Goal: Task Accomplishment & Management: Complete application form

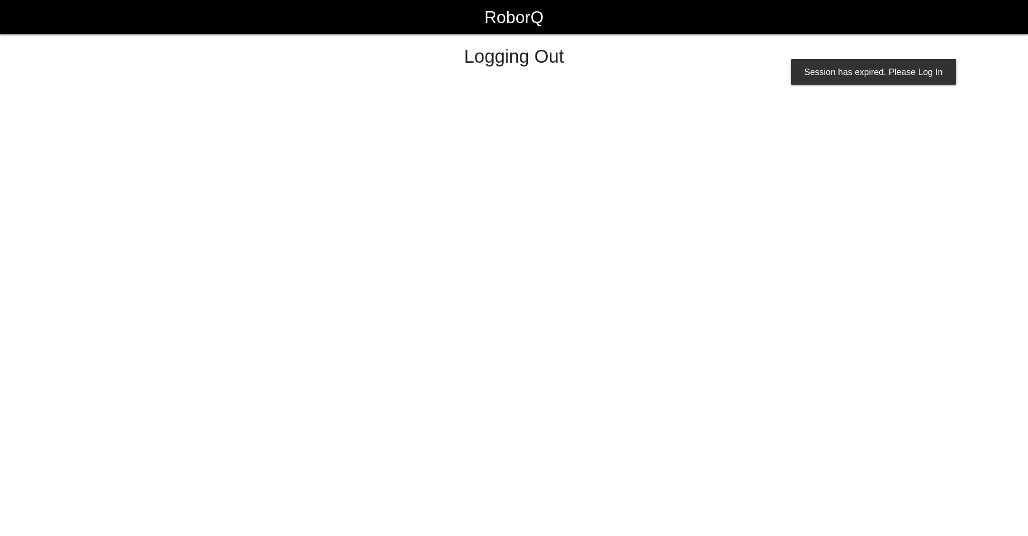
select select "Worker"
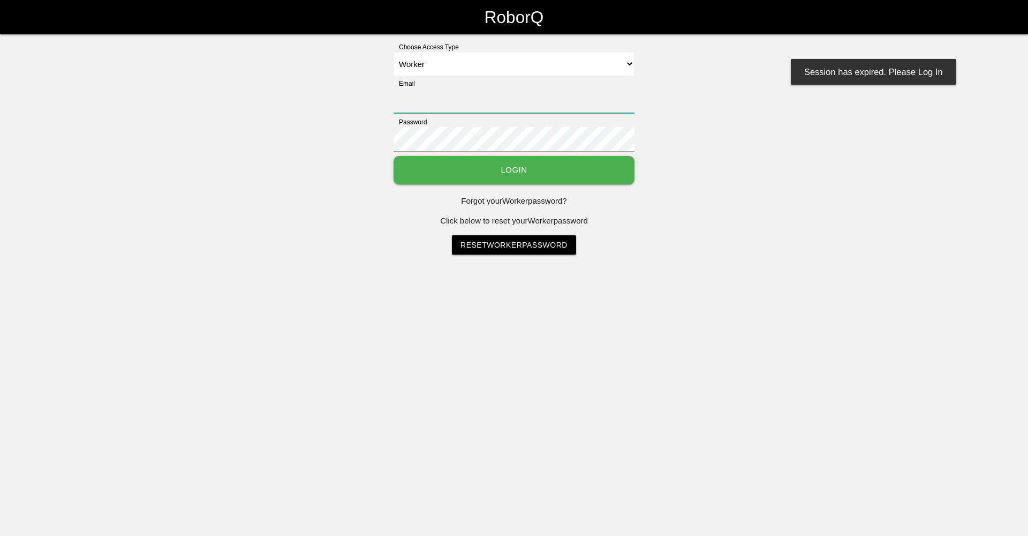
type input "sfatm2@big3precision.com"
click at [582, 176] on button "Login" at bounding box center [514, 170] width 241 height 28
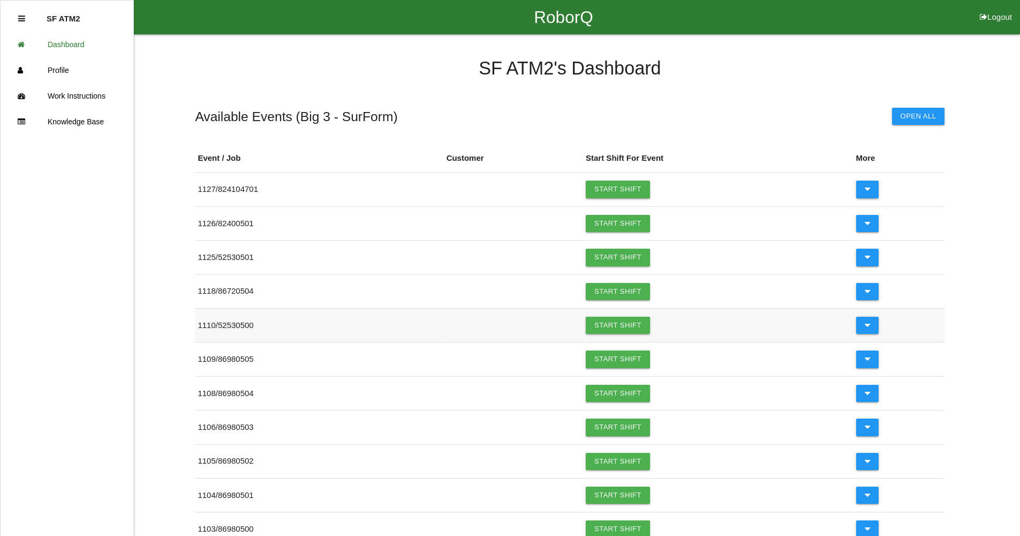
click at [591, 323] on td "Start Shift" at bounding box center [718, 325] width 270 height 34
click at [605, 323] on link "Start Shift" at bounding box center [618, 324] width 64 height 17
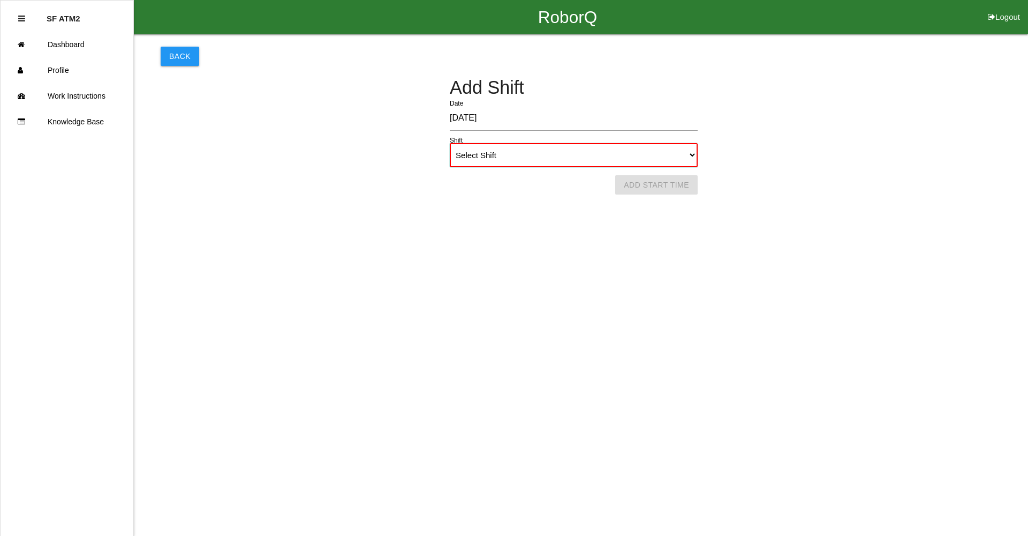
click at [694, 156] on select "Select Shift 1st Shift 2nd Shift 3rd Shift 4th Shift" at bounding box center [574, 155] width 248 height 24
select select "1"
click at [450, 143] on select "Select Shift 1st Shift 2nd Shift 3rd Shift 4th Shift" at bounding box center [574, 155] width 248 height 24
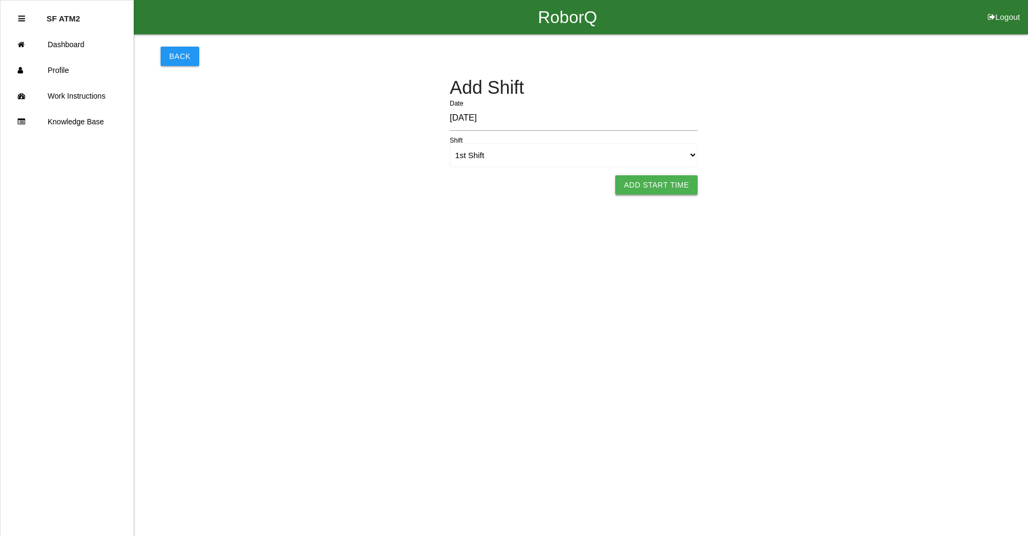
click at [652, 184] on button "Add Start Time" at bounding box center [656, 184] width 82 height 19
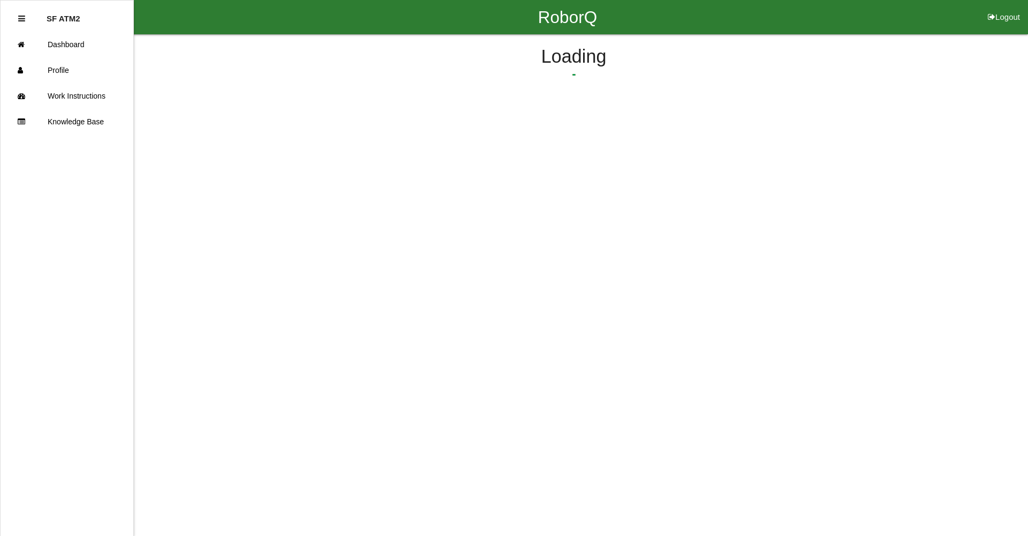
select select "8"
select select "13"
click at [682, 168] on button "Submit Start Time" at bounding box center [713, 166] width 95 height 19
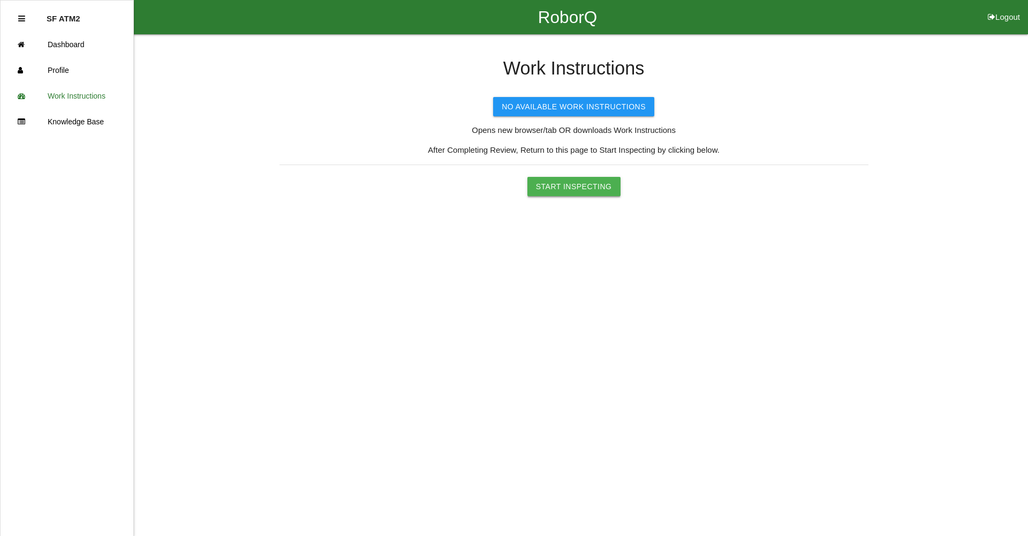
click at [607, 191] on button "Start Inspecting" at bounding box center [573, 186] width 93 height 19
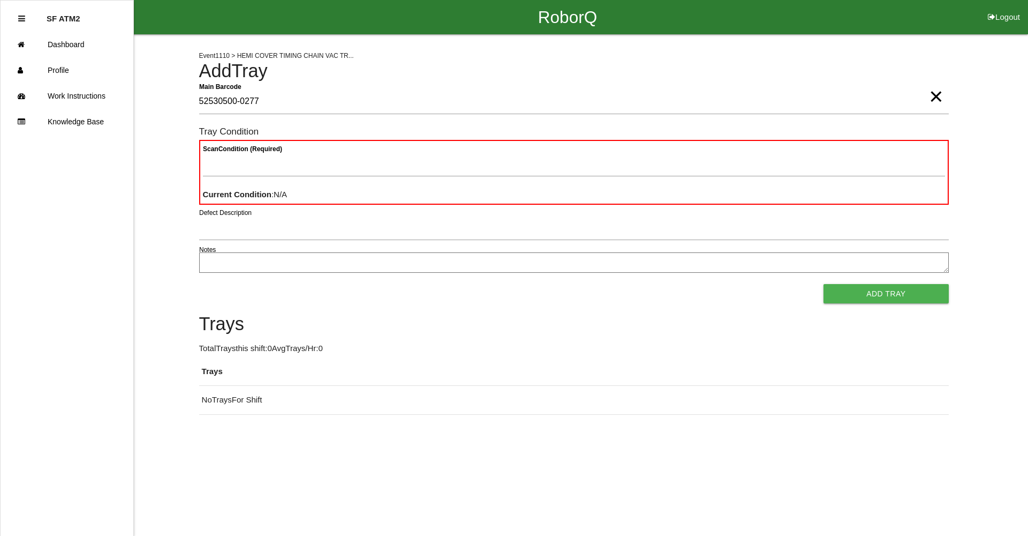
type Barcode "52530500-0277"
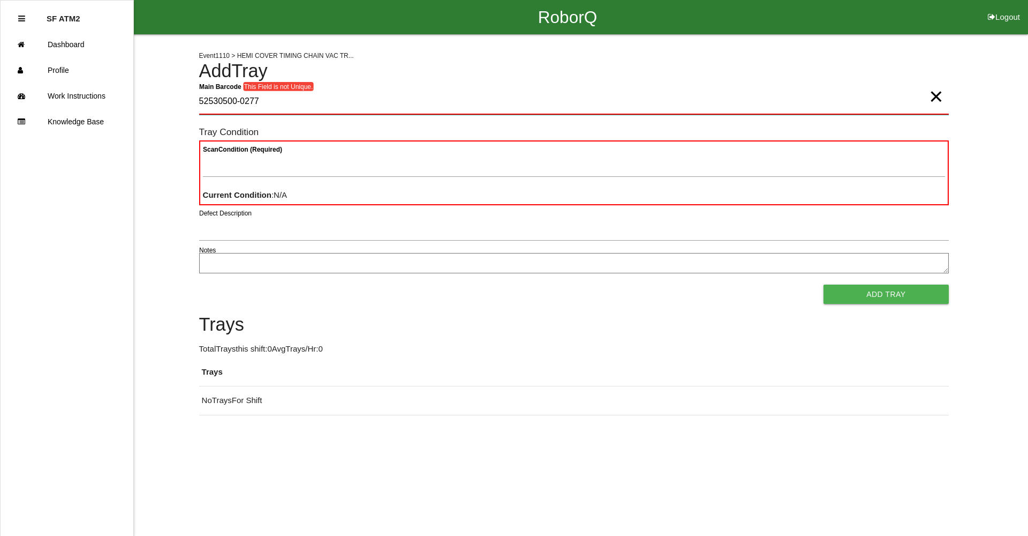
click at [926, 101] on Barcode "52530500-0277" at bounding box center [574, 101] width 750 height 25
click at [929, 96] on span "×" at bounding box center [936, 85] width 14 height 21
click at [785, 81] on h4 "Add Tray" at bounding box center [574, 71] width 750 height 20
click at [208, 100] on Barcode "Main Barcode" at bounding box center [574, 101] width 750 height 25
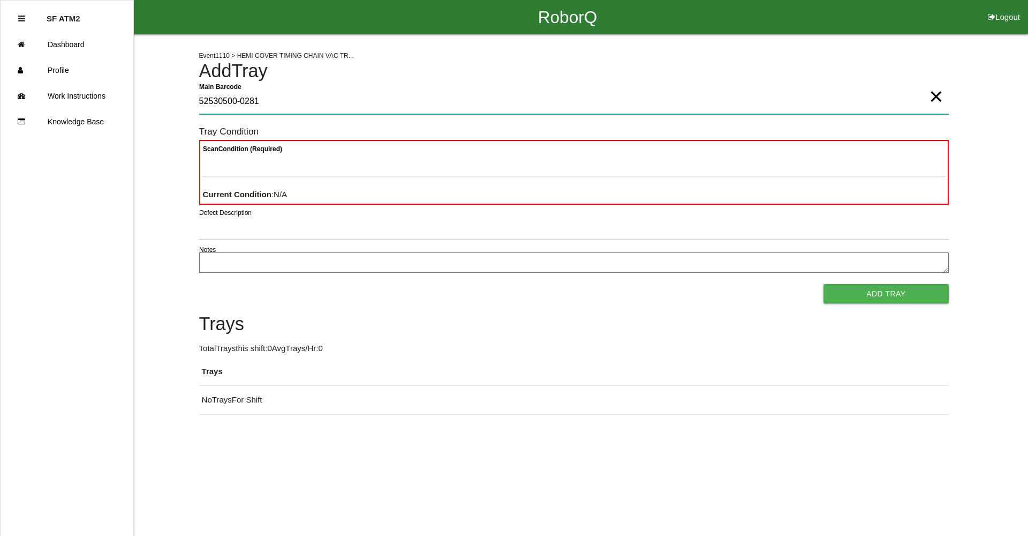
type Barcode "52530500-0281"
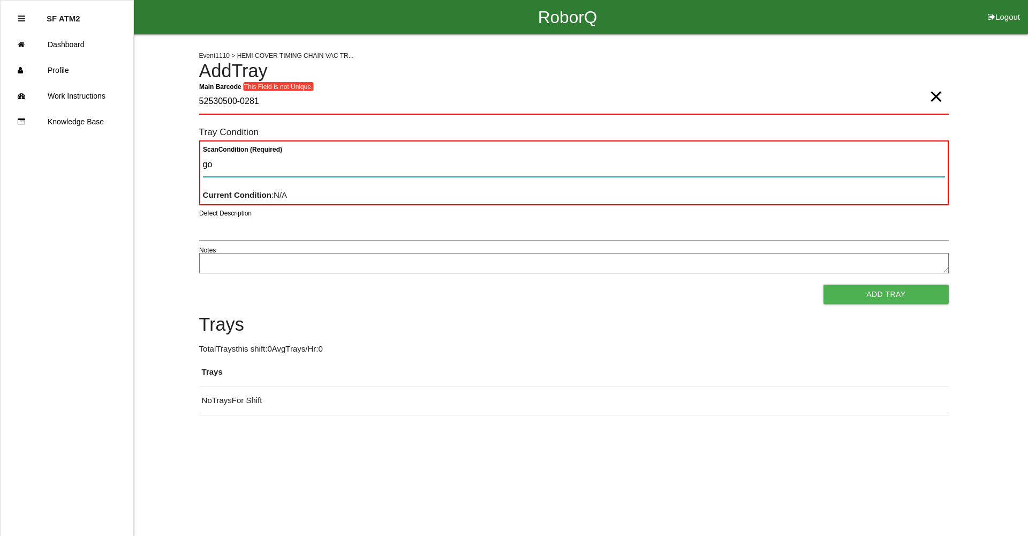
type Condition "goo"
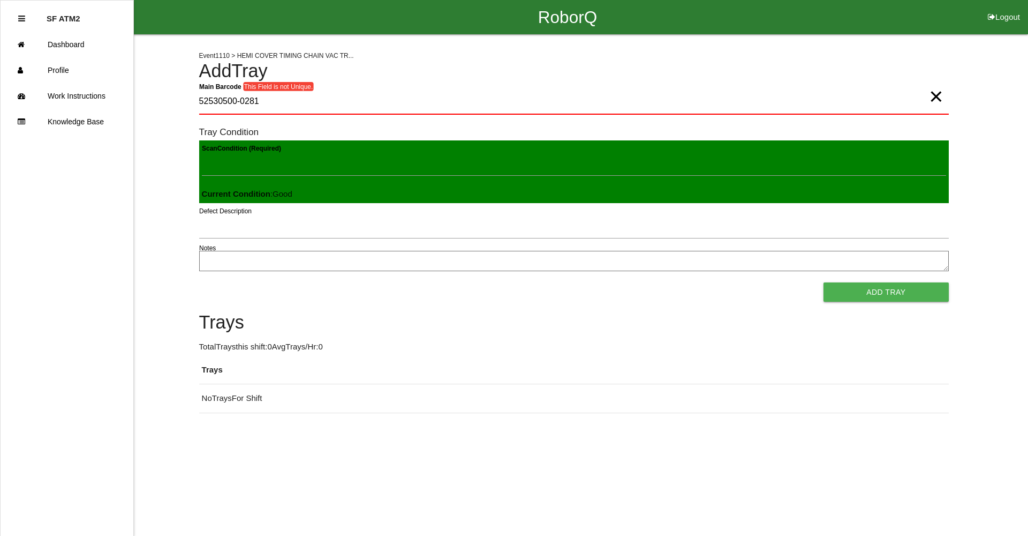
click at [938, 96] on span "×" at bounding box center [936, 85] width 14 height 21
click at [833, 99] on Barcode "Main Barcode" at bounding box center [574, 101] width 750 height 25
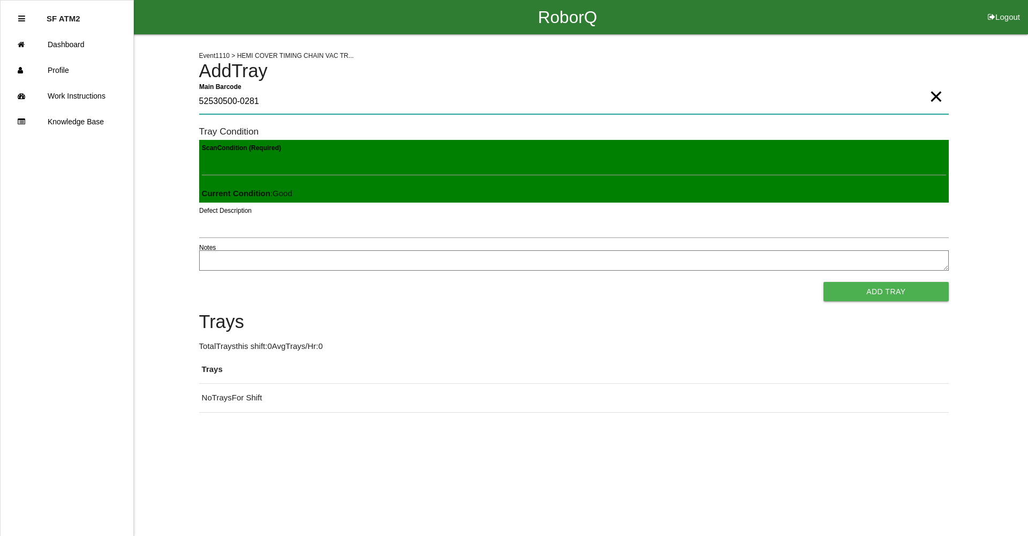
type Barcode "52530500-0281"
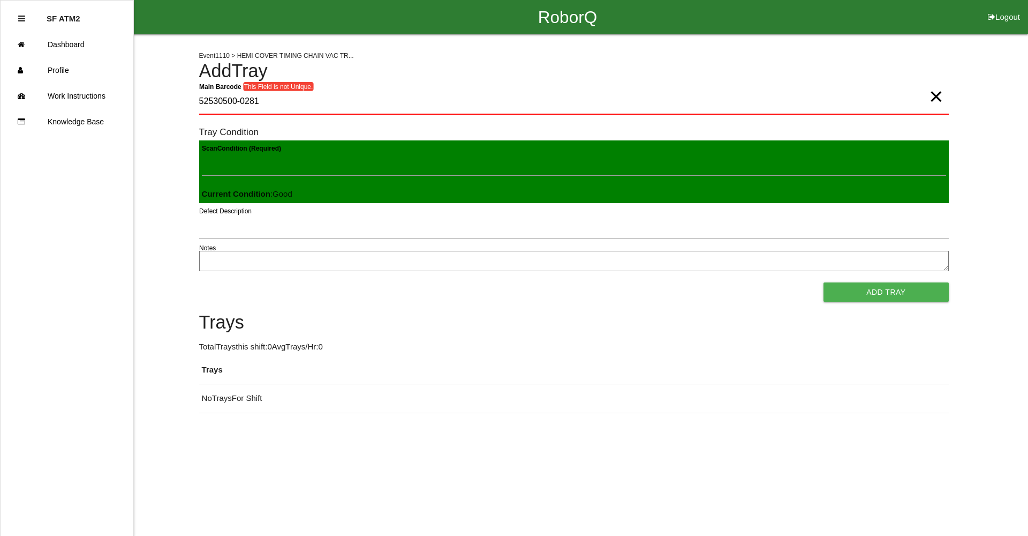
click at [937, 93] on span "×" at bounding box center [936, 85] width 14 height 21
click at [824, 100] on Barcode "Main Barcode" at bounding box center [574, 101] width 750 height 25
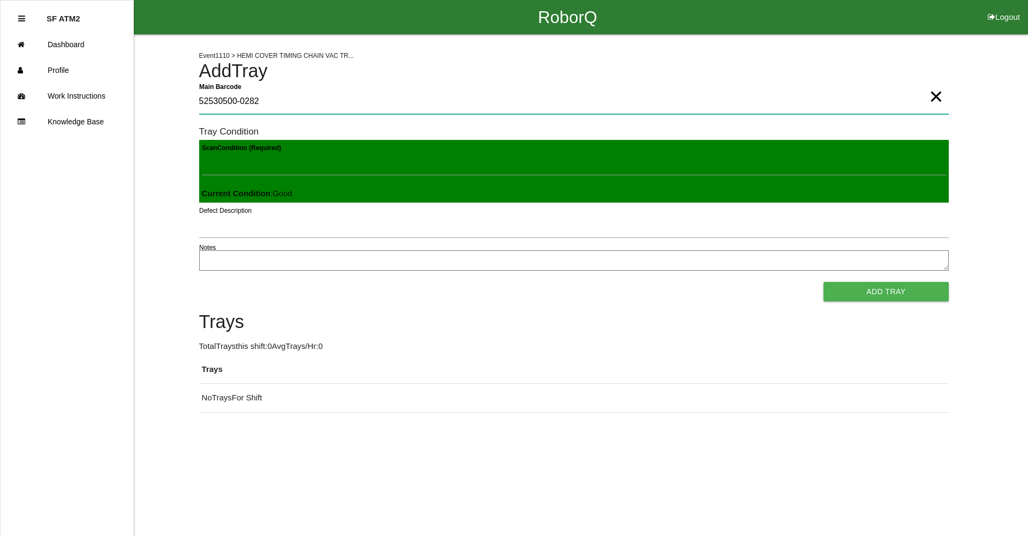
type Barcode "52530500-0282"
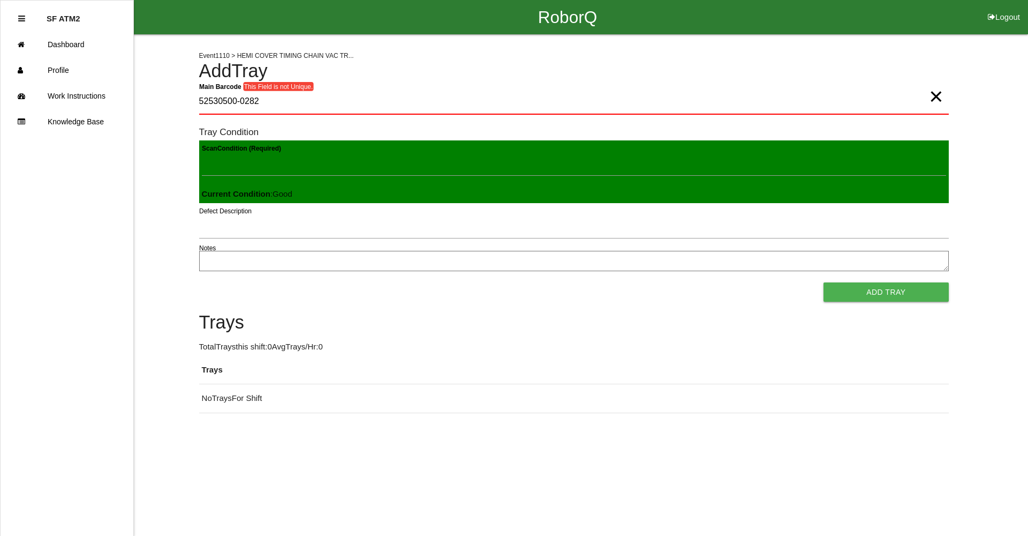
click at [934, 96] on span "×" at bounding box center [936, 85] width 14 height 21
click at [621, 92] on Barcode "Main Barcode" at bounding box center [574, 101] width 750 height 25
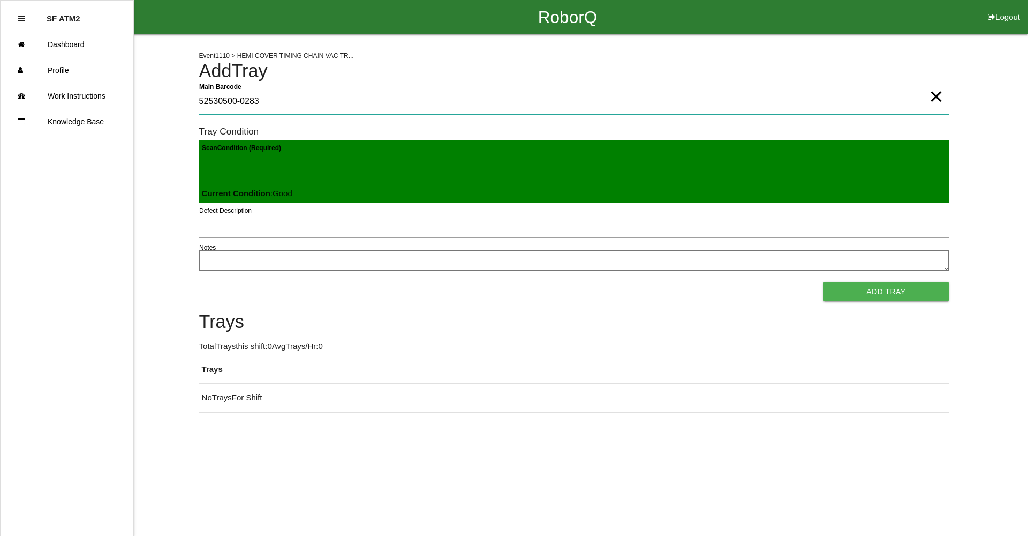
type Barcode "52530500-0283"
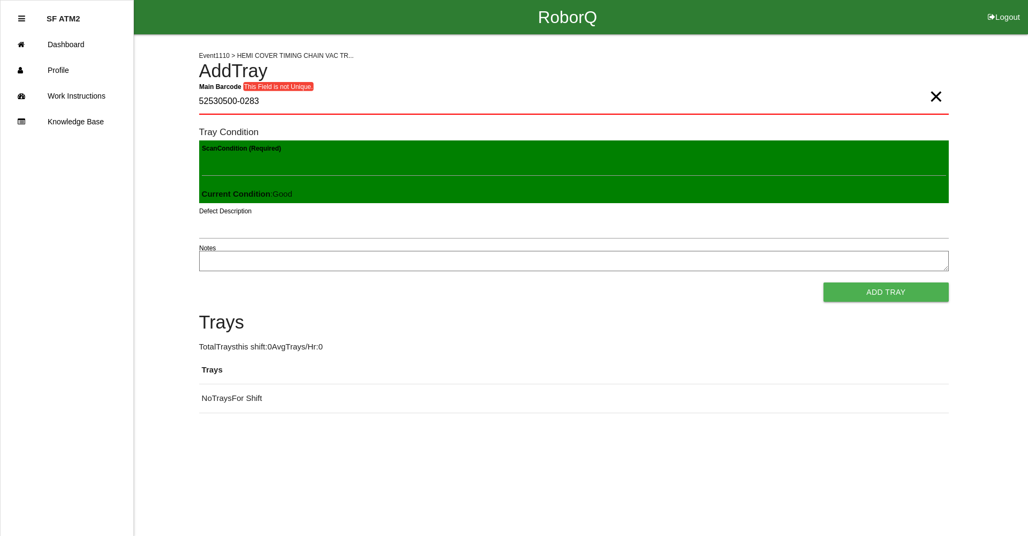
click at [929, 93] on span "×" at bounding box center [936, 85] width 14 height 21
click at [922, 93] on Barcode "Main Barcode" at bounding box center [574, 101] width 750 height 25
type Barcode "52530500-0284"
click at [930, 94] on span "×" at bounding box center [936, 85] width 14 height 21
click at [930, 94] on Barcode "Main Barcode" at bounding box center [574, 101] width 750 height 25
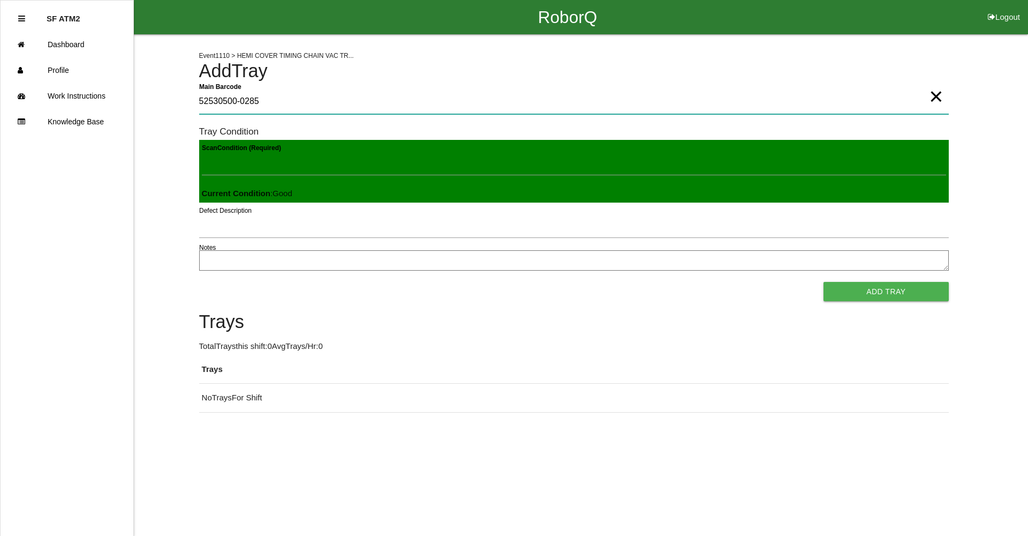
type Barcode "52530500-0285"
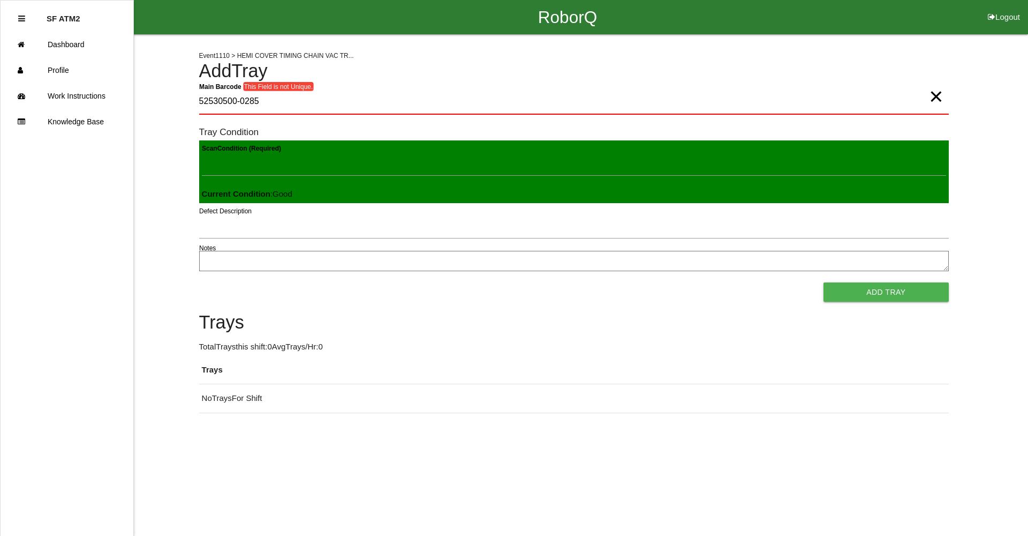
click at [929, 96] on span "×" at bounding box center [936, 85] width 14 height 21
click at [910, 94] on Barcode "Main Barcode" at bounding box center [574, 101] width 750 height 25
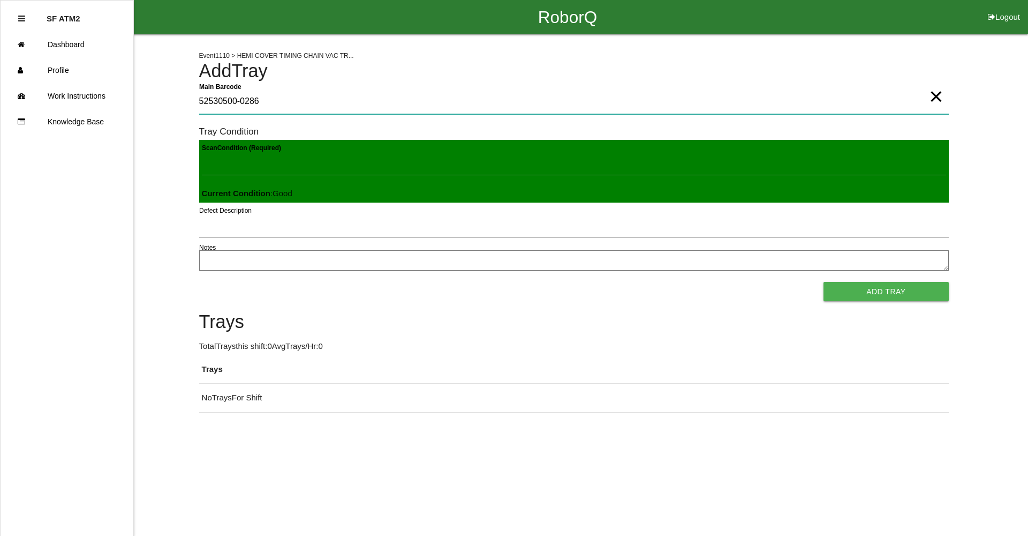
type Barcode "52530500-0286"
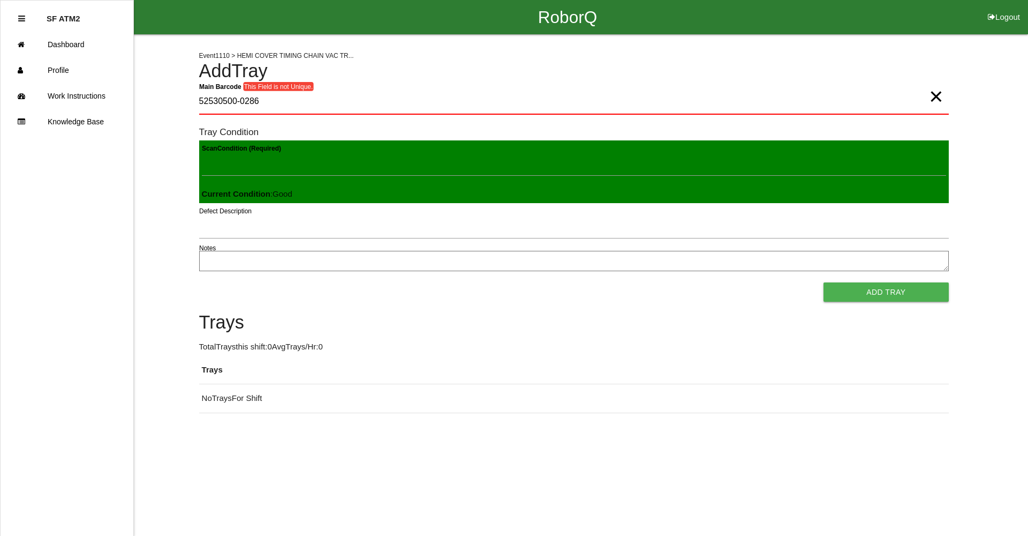
click at [930, 96] on span "×" at bounding box center [936, 85] width 14 height 21
click at [879, 102] on Barcode "Main Barcode" at bounding box center [574, 101] width 750 height 25
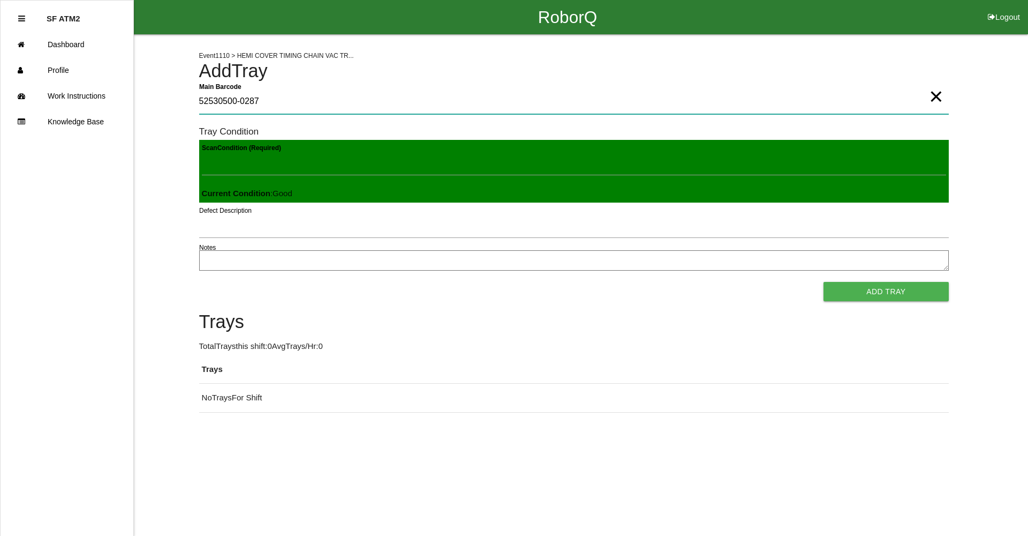
type Barcode "52530500-0287"
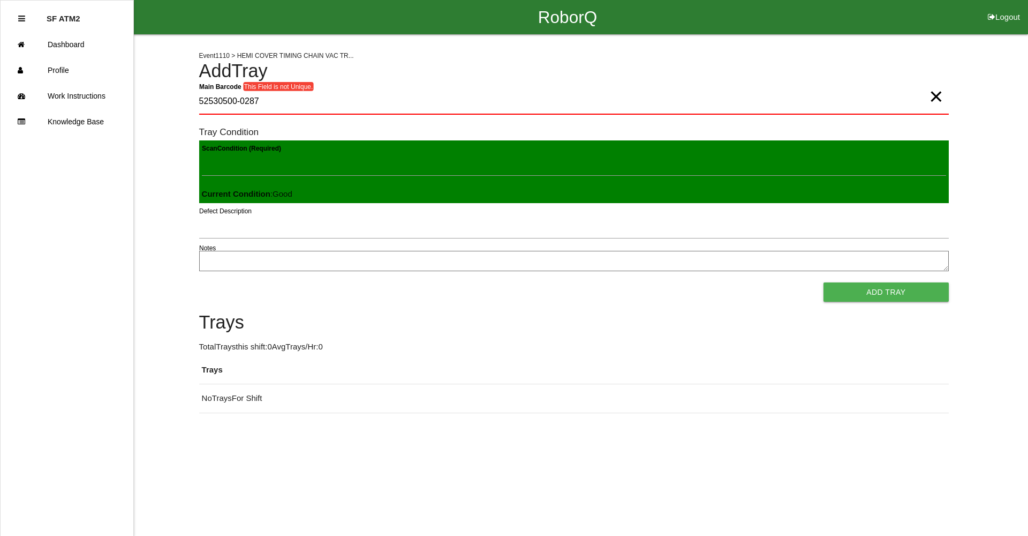
click at [932, 96] on span "×" at bounding box center [936, 85] width 14 height 21
click at [914, 99] on Barcode "Main Barcode" at bounding box center [574, 101] width 750 height 25
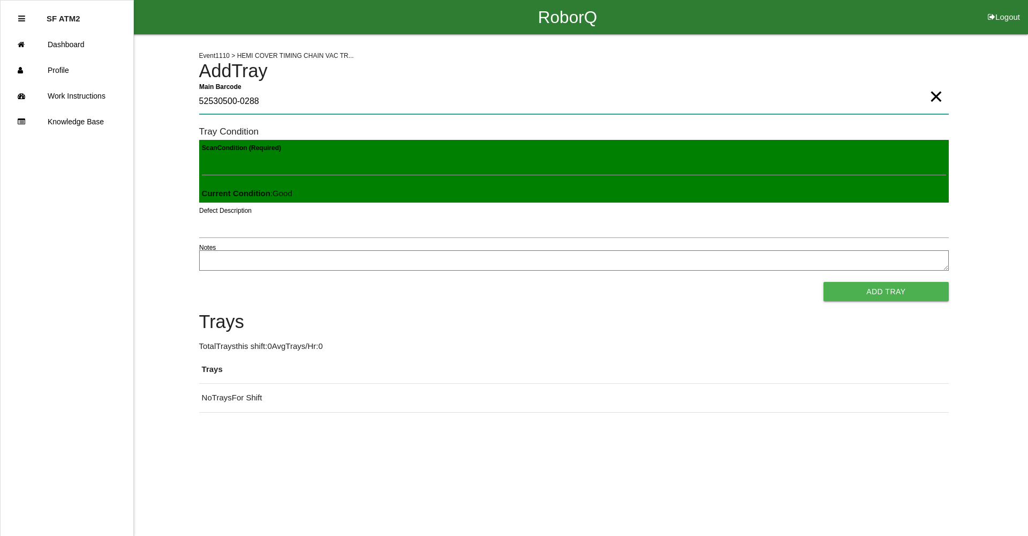
type Barcode "52530500-0288"
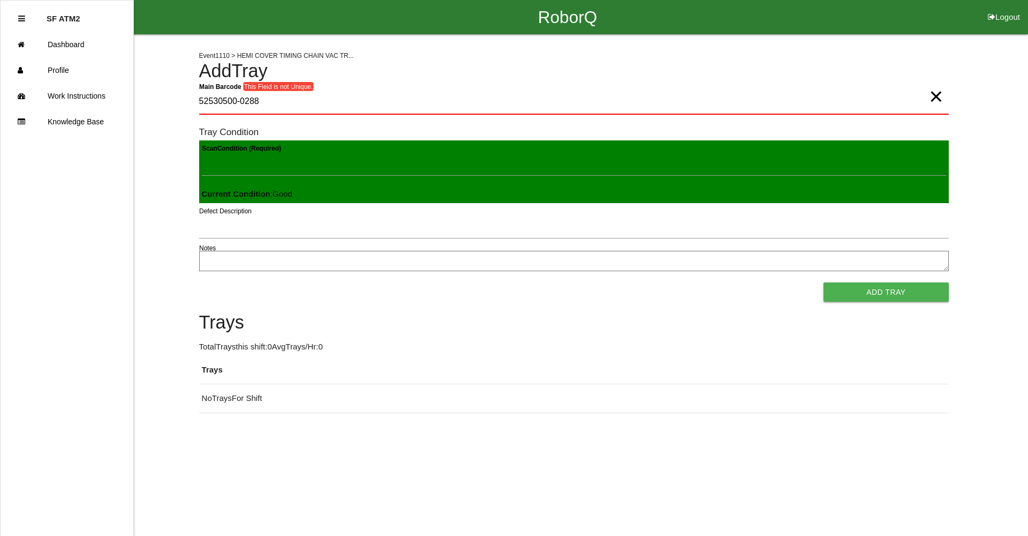
click at [930, 96] on span "×" at bounding box center [936, 85] width 14 height 21
click at [854, 103] on Barcode "Main Barcode" at bounding box center [574, 101] width 750 height 25
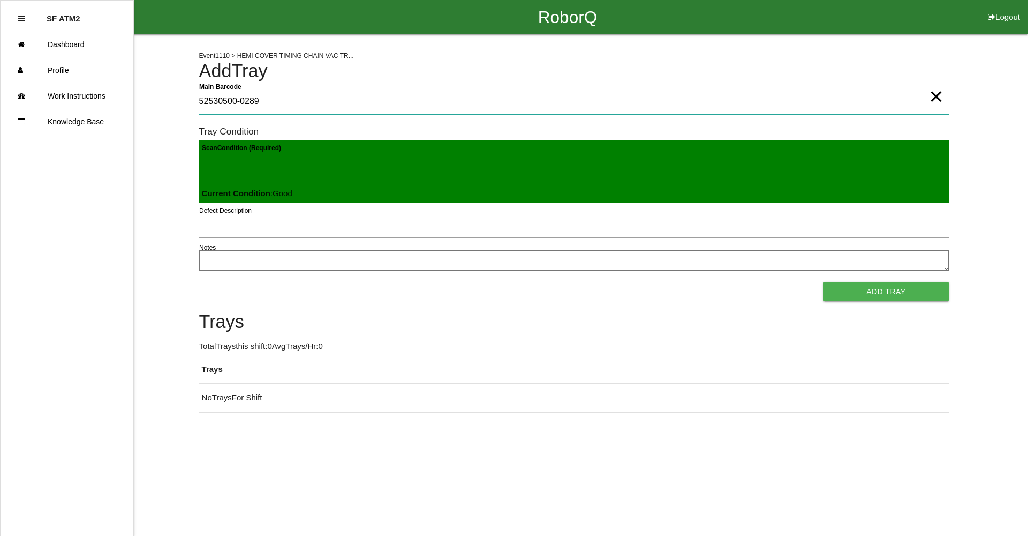
type Barcode "52530500-0289"
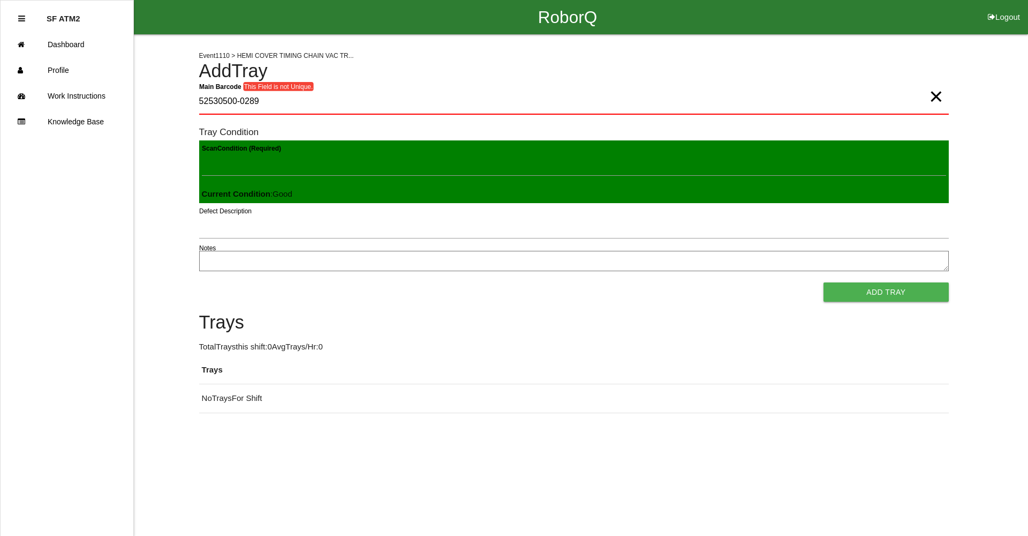
click at [929, 96] on span "×" at bounding box center [936, 85] width 14 height 21
click at [906, 100] on Barcode "Main Barcode" at bounding box center [574, 101] width 750 height 25
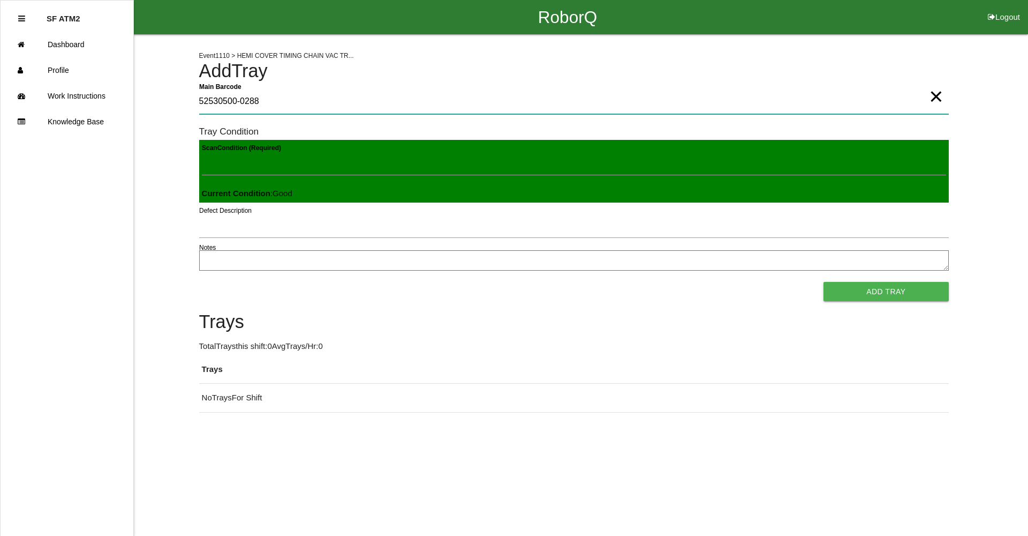
type Barcode "52530500-0288"
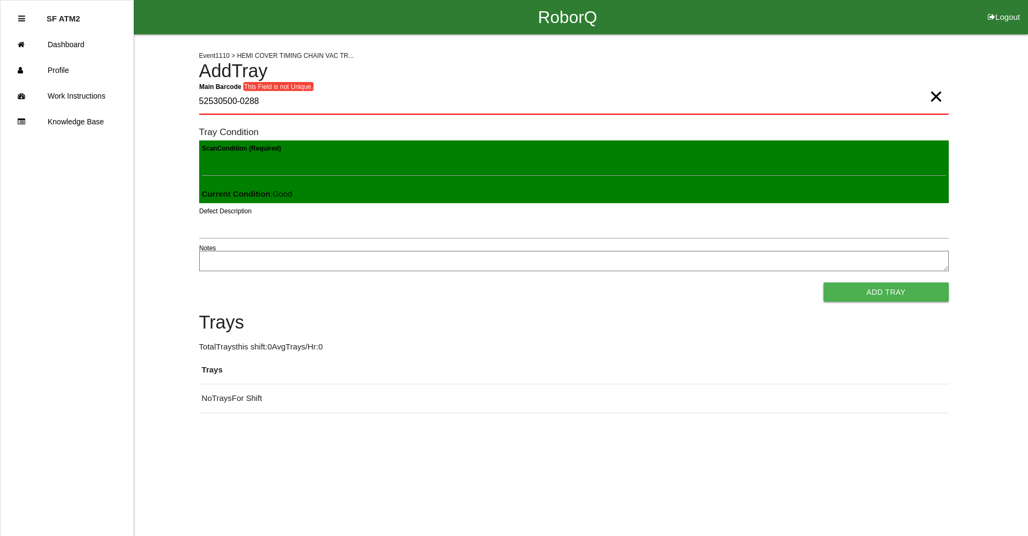
click at [929, 96] on span "×" at bounding box center [936, 85] width 14 height 21
click at [929, 97] on Barcode "Main Barcode" at bounding box center [574, 101] width 750 height 25
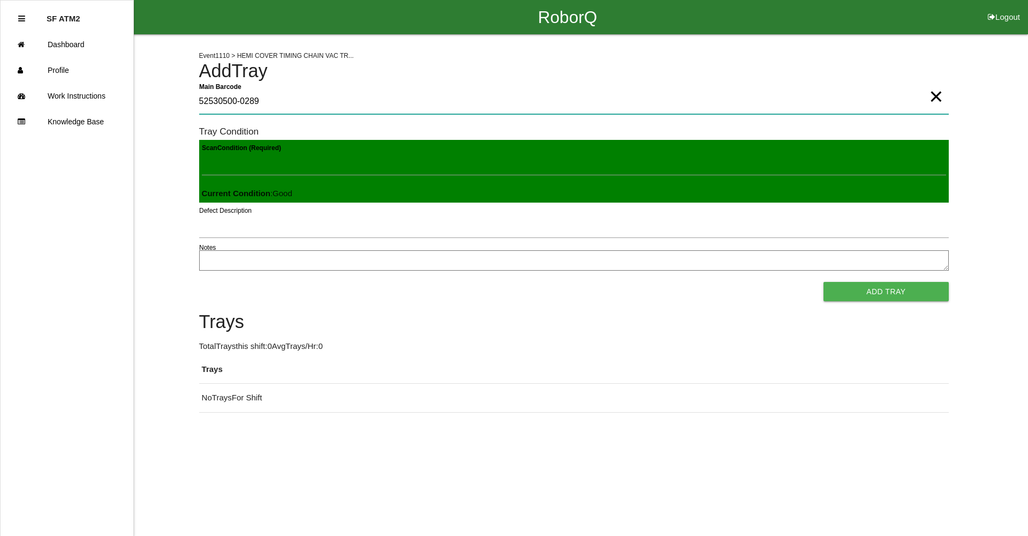
type Barcode "52530500-0289"
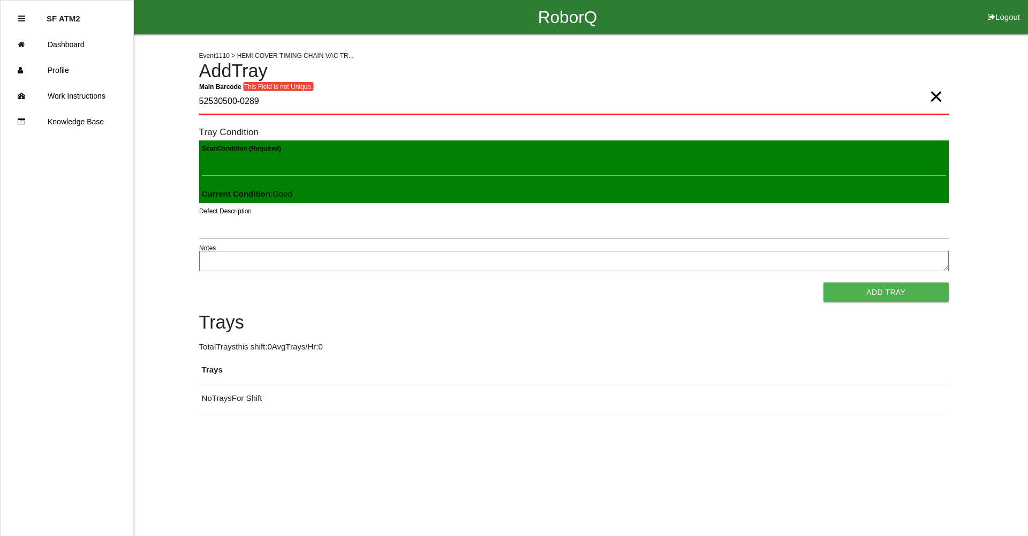
click at [929, 96] on span "×" at bounding box center [936, 85] width 14 height 21
click at [929, 97] on Barcode "Main Barcode" at bounding box center [574, 101] width 750 height 25
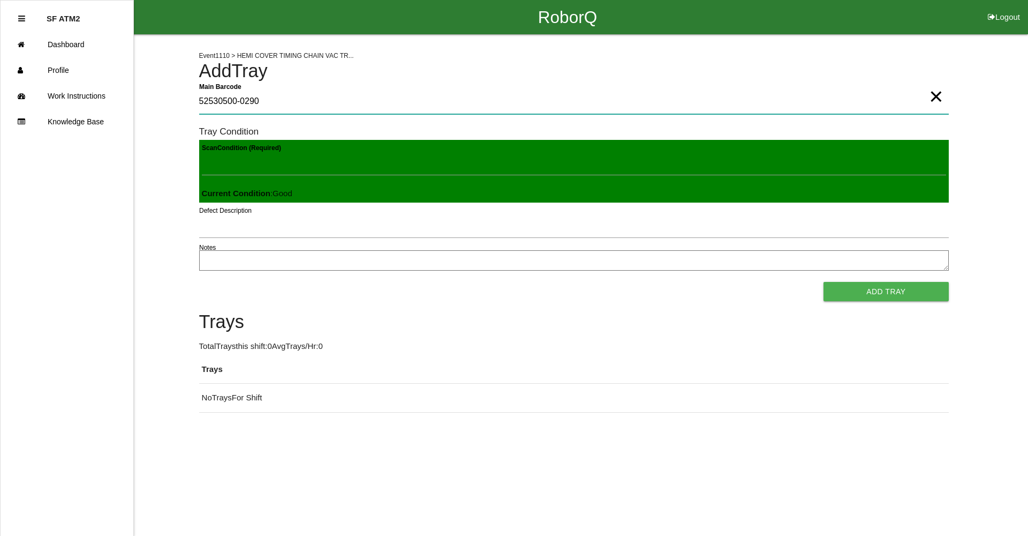
type Barcode "52530500-0290"
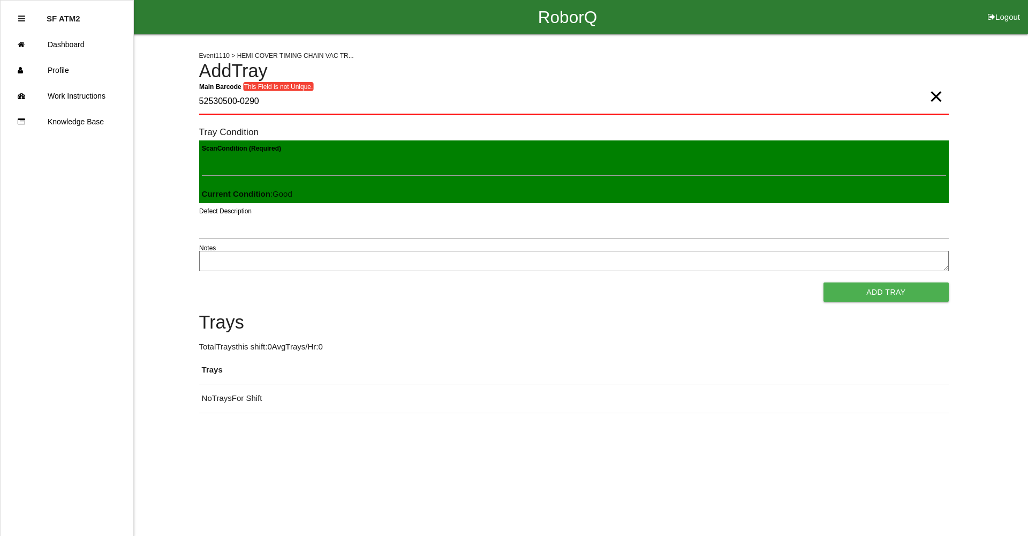
click at [929, 96] on span "×" at bounding box center [936, 85] width 14 height 21
click at [928, 97] on Barcode "Main Barcode" at bounding box center [574, 101] width 750 height 25
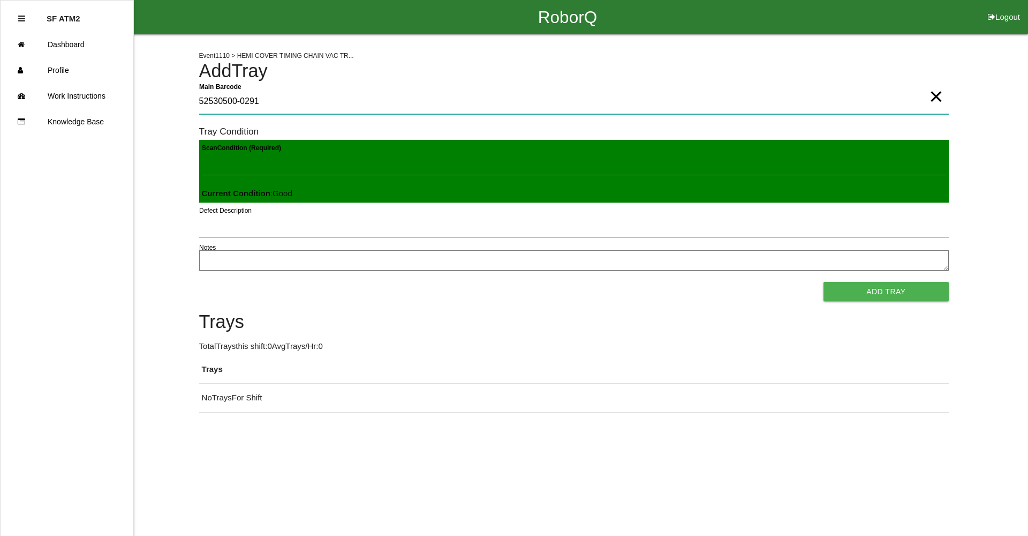
type Barcode "52530500-0291"
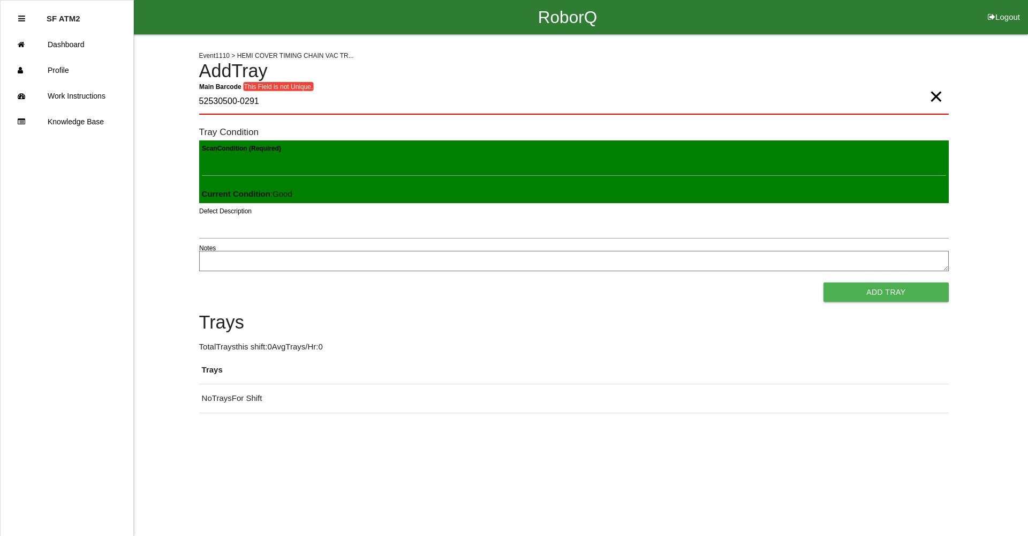
click at [933, 96] on span "×" at bounding box center [936, 85] width 14 height 21
click at [933, 102] on Barcode "Main Barcode" at bounding box center [574, 101] width 750 height 25
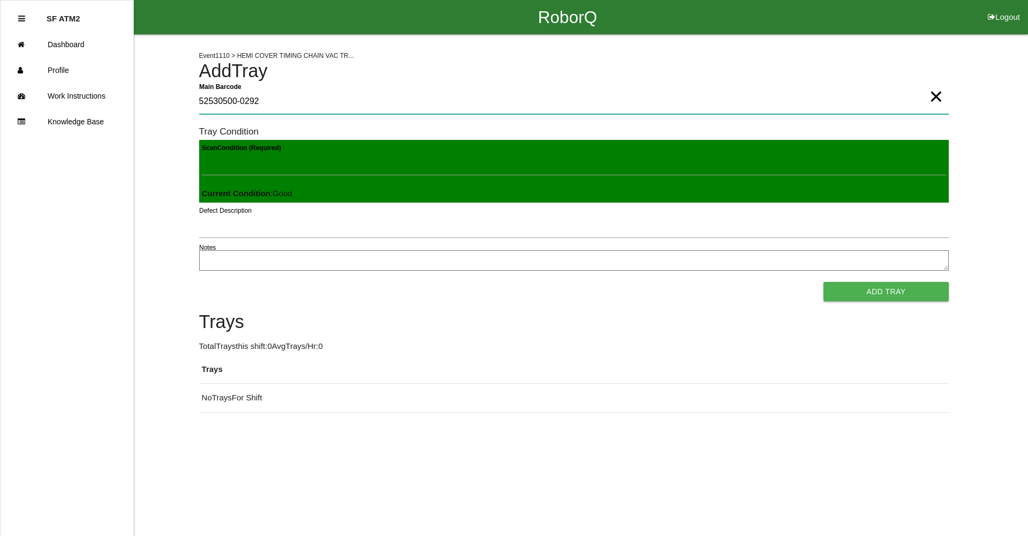
type Barcode "52530500-0292"
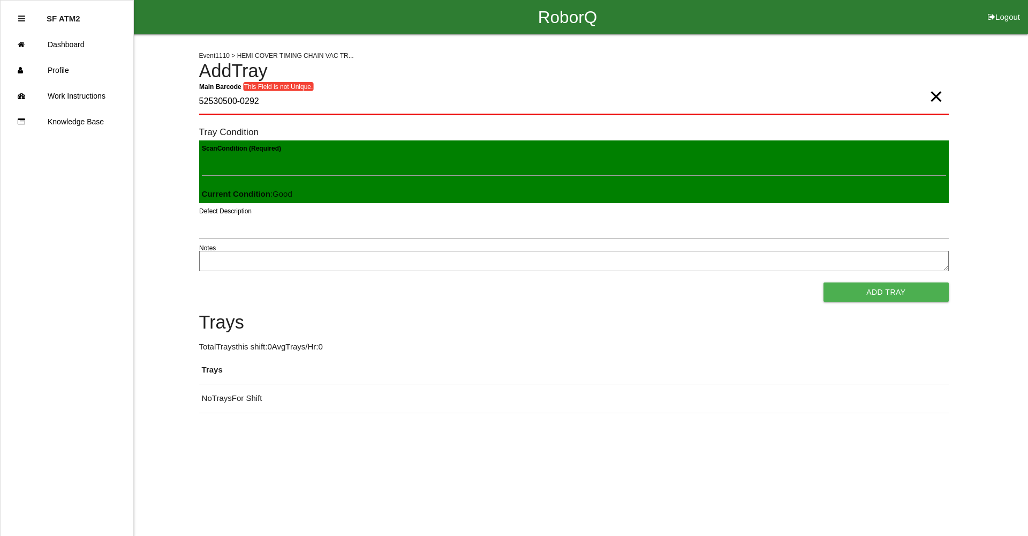
click at [923, 101] on Barcode "52530500-0292" at bounding box center [574, 101] width 750 height 25
click at [932, 96] on span "×" at bounding box center [936, 85] width 14 height 21
click at [932, 98] on Barcode "Main Barcode" at bounding box center [574, 101] width 750 height 25
type Barcode "52530500-0293"
click at [934, 96] on span "×" at bounding box center [936, 85] width 14 height 21
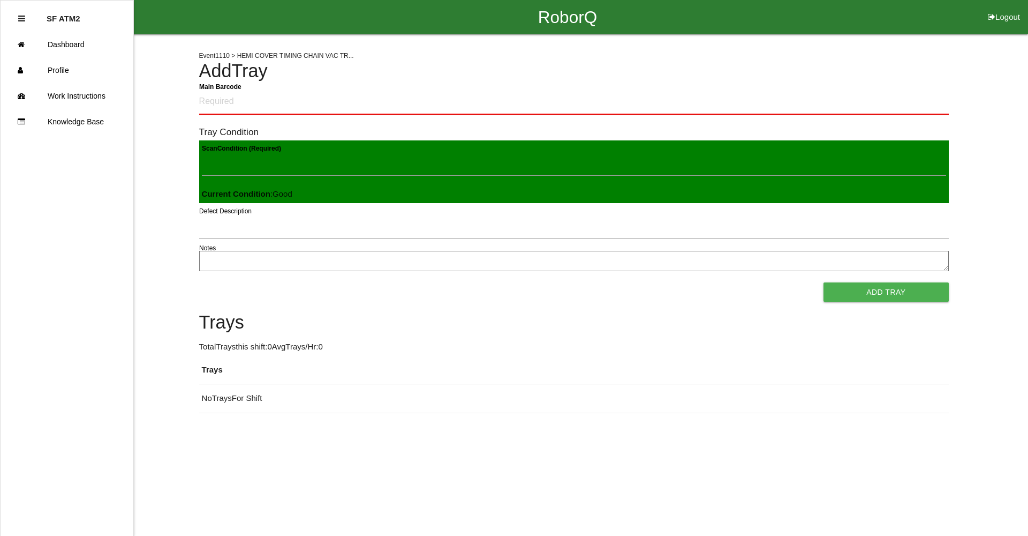
click at [878, 96] on Barcode "Main Barcode" at bounding box center [574, 101] width 750 height 25
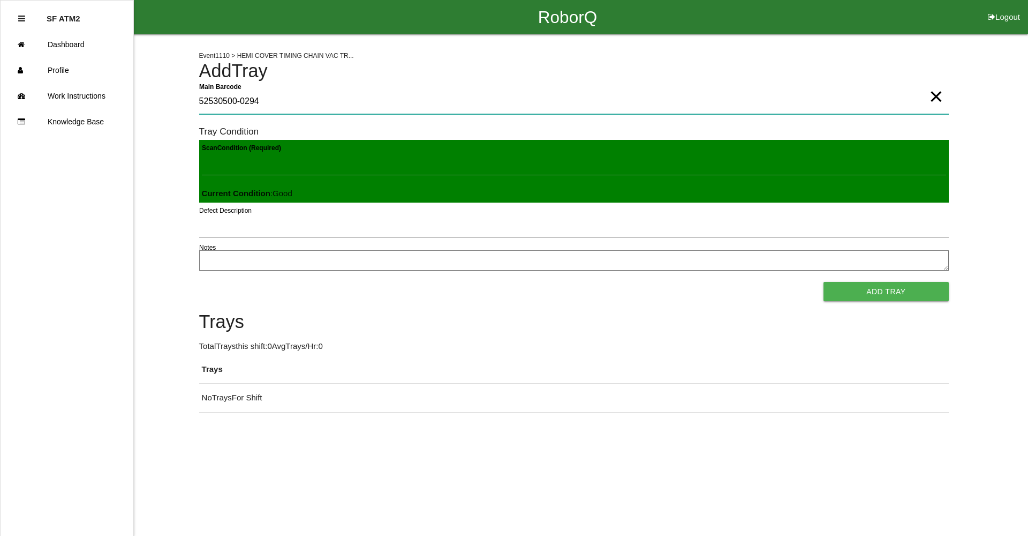
type Barcode "52530500-0294"
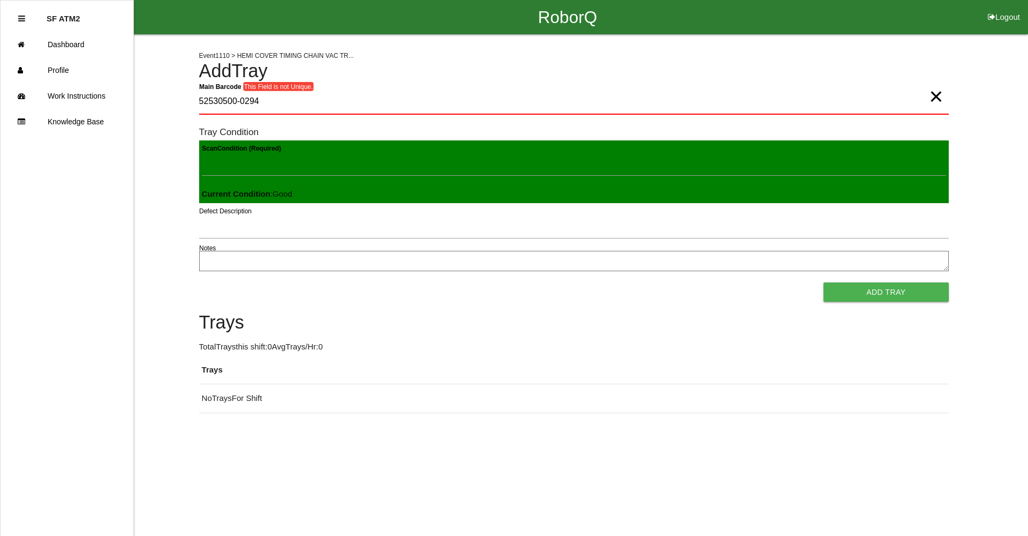
click at [935, 96] on span "×" at bounding box center [936, 85] width 14 height 21
click at [839, 77] on h4 "Add Tray" at bounding box center [574, 71] width 750 height 20
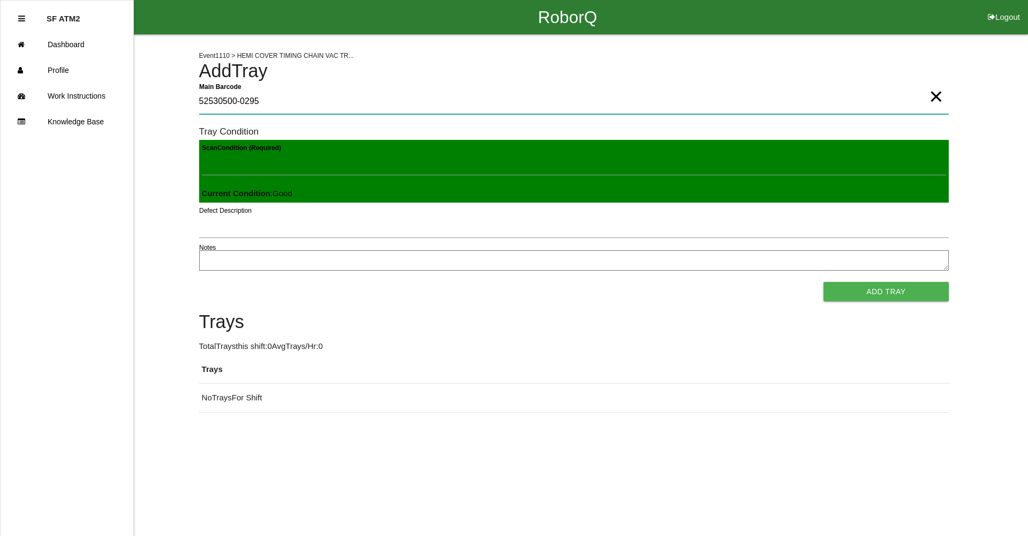
type Barcode "52530500-0295"
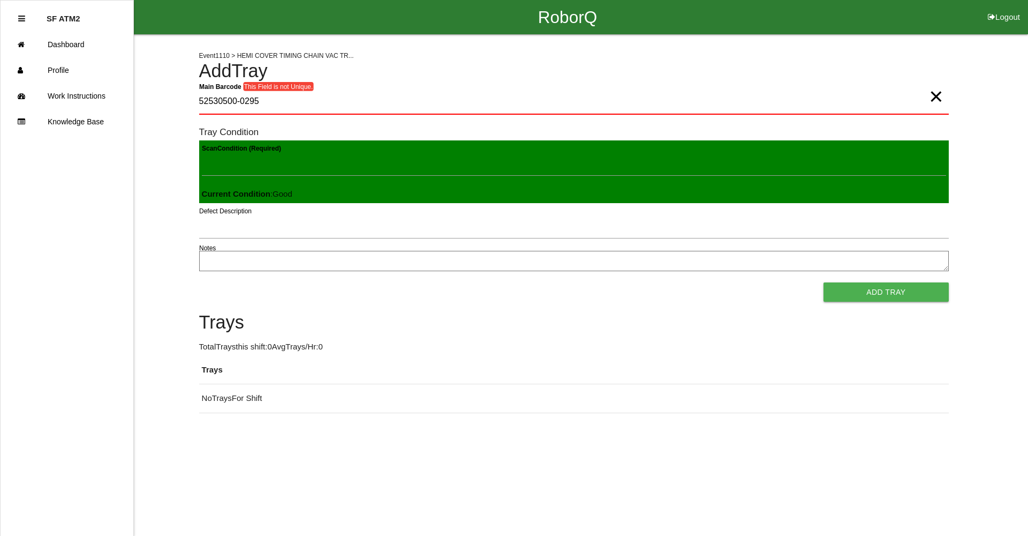
click at [937, 96] on span "×" at bounding box center [936, 85] width 14 height 21
click at [868, 95] on Barcode "Main Barcode" at bounding box center [574, 101] width 750 height 25
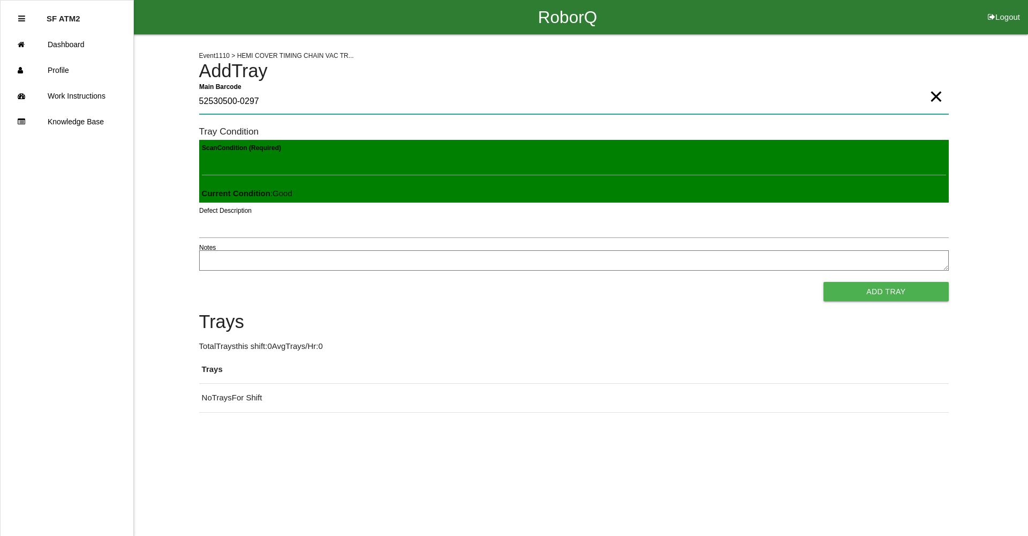
type Barcode "52530500-0297"
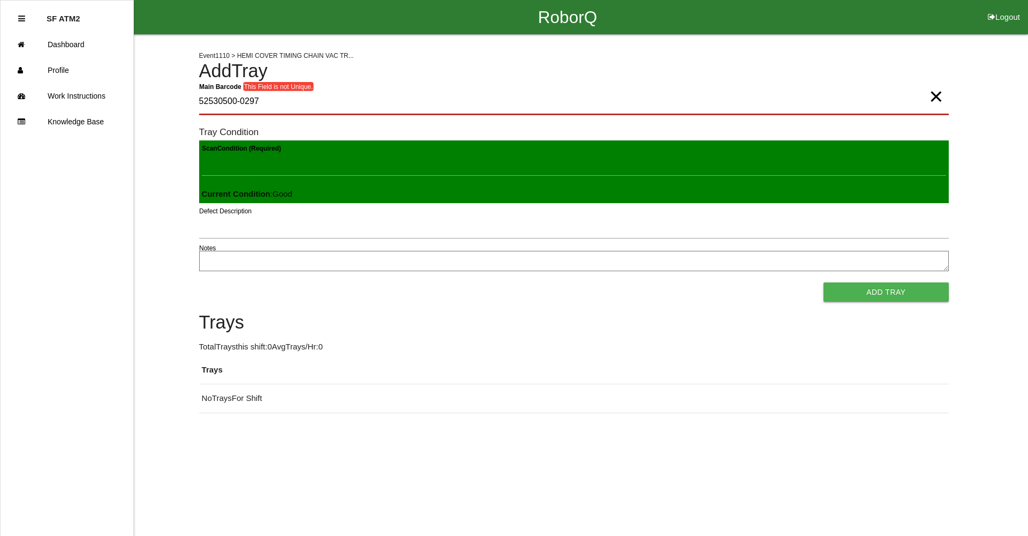
click at [868, 95] on Barcode "52530500-0297" at bounding box center [574, 101] width 750 height 25
click at [937, 96] on span "×" at bounding box center [936, 85] width 14 height 21
click at [860, 93] on Barcode "Main Barcode" at bounding box center [574, 101] width 750 height 25
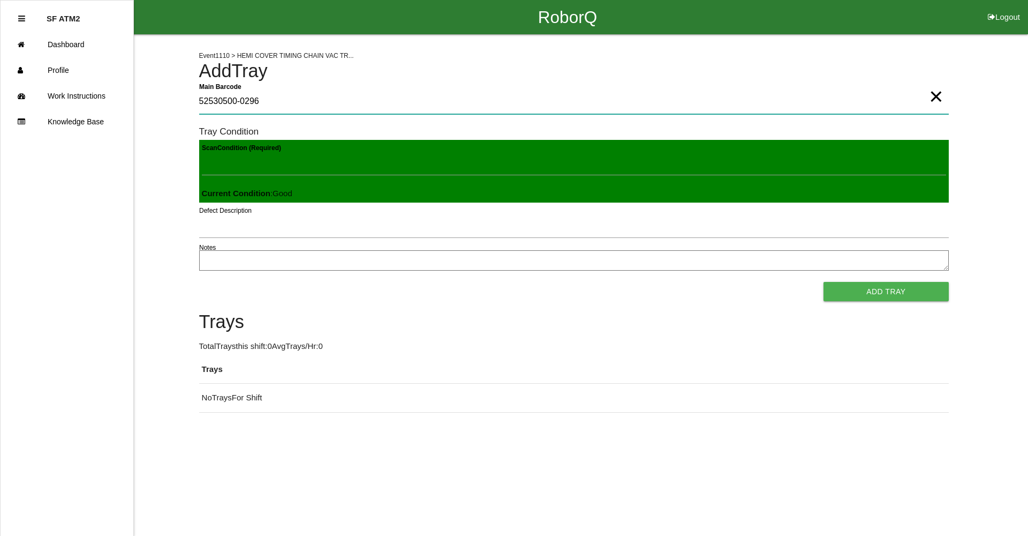
type Barcode "52530500-0296"
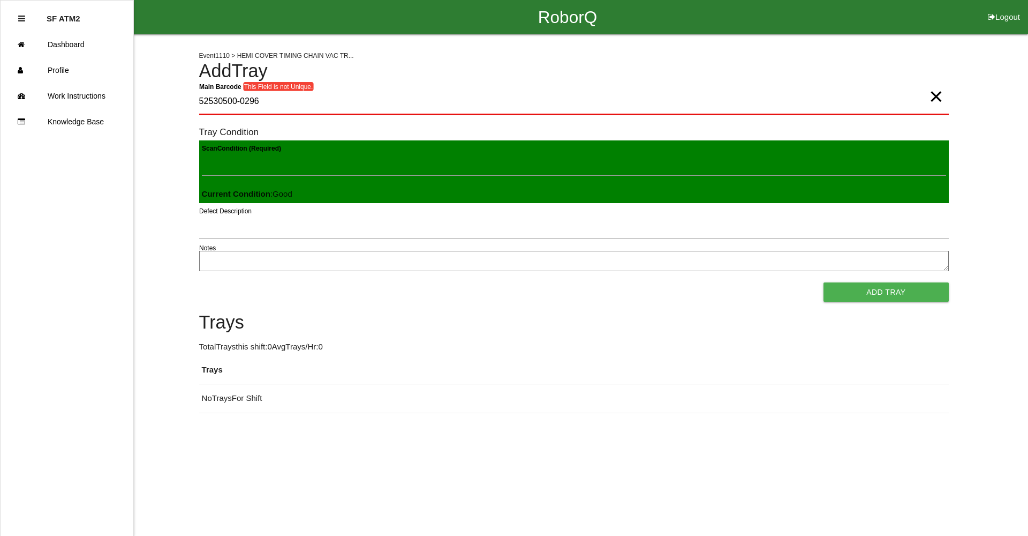
click at [945, 97] on Barcode "52530500-0296" at bounding box center [574, 101] width 750 height 25
click at [939, 96] on span "×" at bounding box center [936, 85] width 14 height 21
click at [896, 96] on Barcode "Main Barcode" at bounding box center [574, 101] width 750 height 25
type Barcode "52530500-0297"
click at [932, 96] on span "×" at bounding box center [936, 85] width 14 height 21
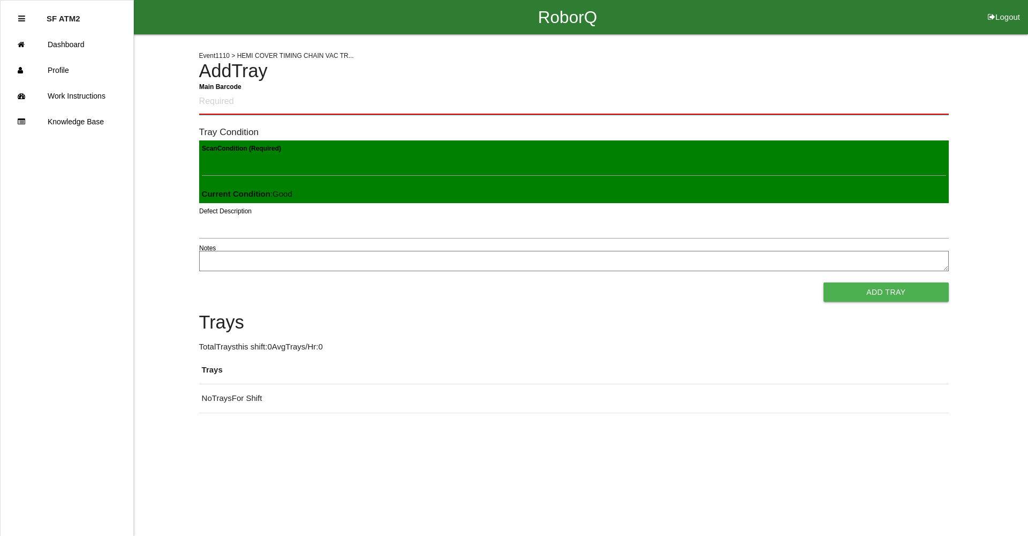
click at [717, 90] on Barcode "Main Barcode" at bounding box center [574, 101] width 750 height 25
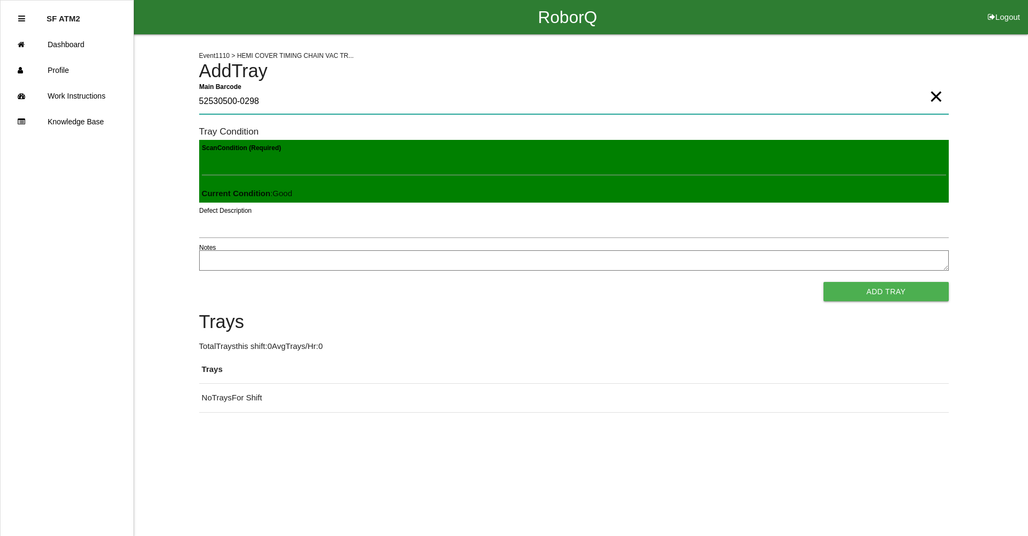
type Barcode "52530500-0298"
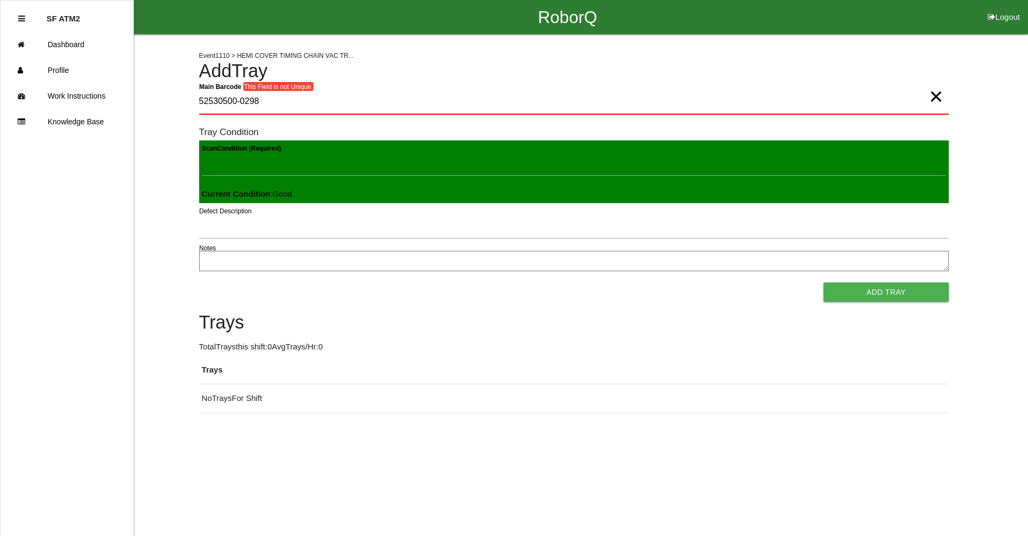
click at [939, 96] on span "×" at bounding box center [936, 85] width 14 height 21
click at [907, 94] on Barcode "Main Barcode" at bounding box center [574, 101] width 750 height 25
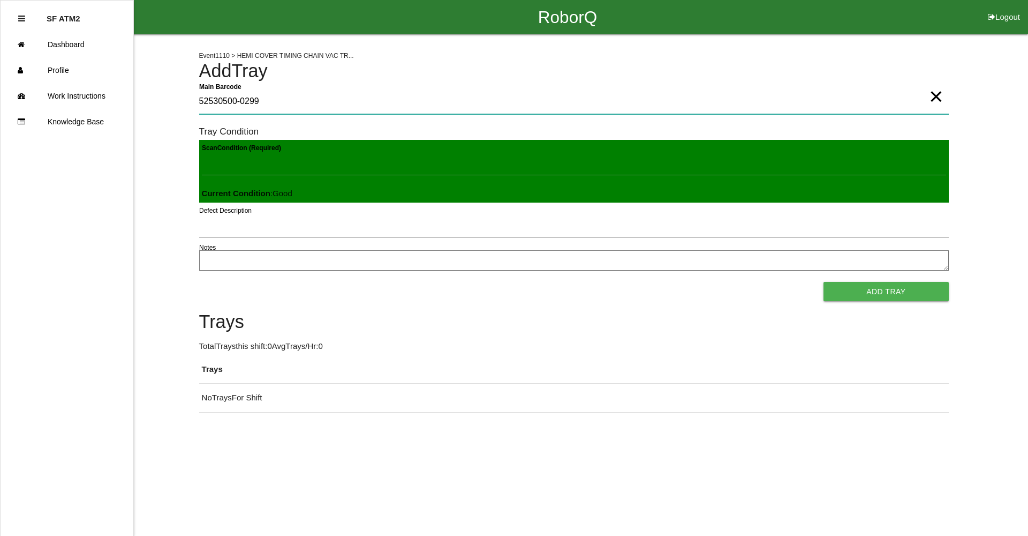
type Barcode "52530500-0299"
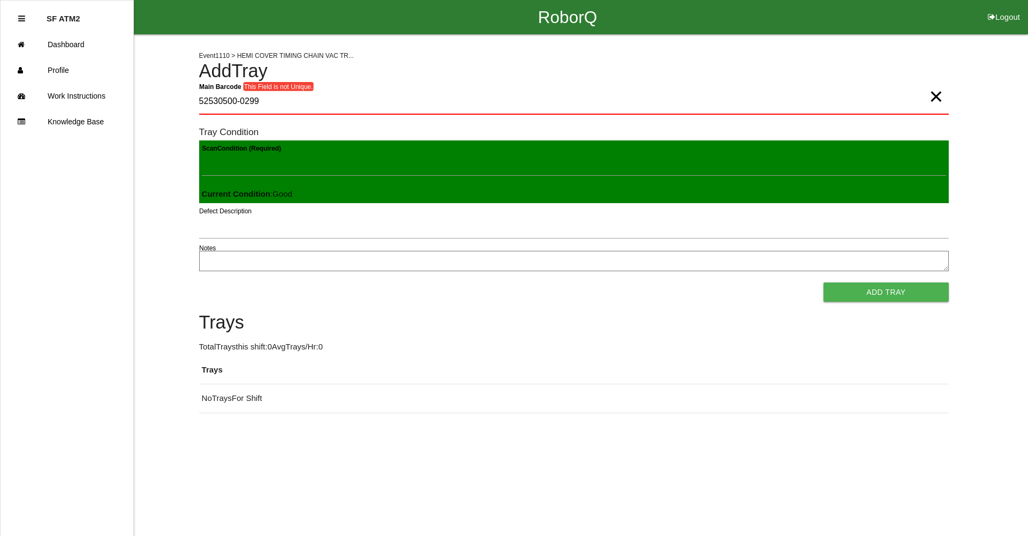
click at [930, 96] on span "×" at bounding box center [936, 85] width 14 height 21
click at [815, 99] on Barcode "Main Barcode" at bounding box center [574, 101] width 750 height 25
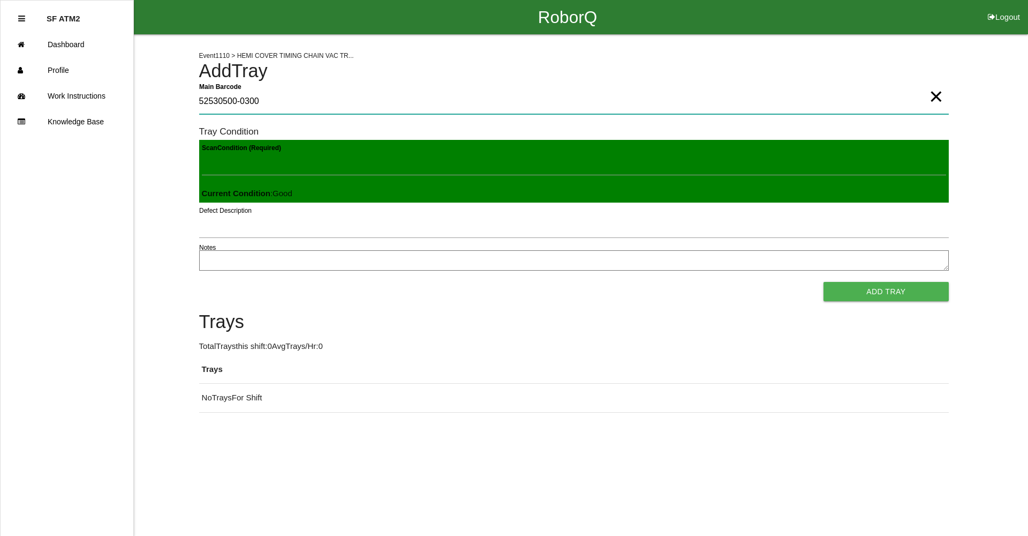
type Barcode "52530500-0300"
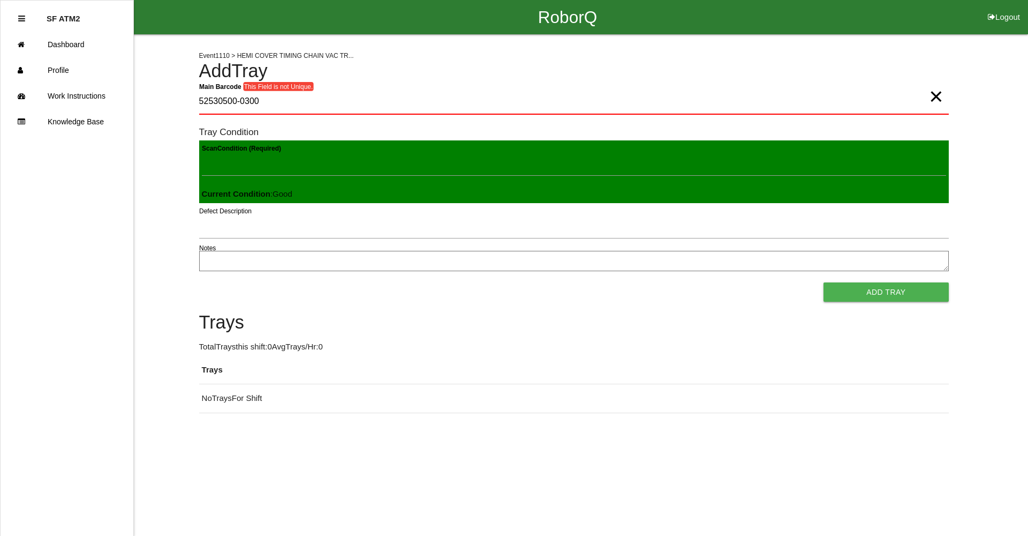
click at [936, 93] on span "×" at bounding box center [936, 85] width 14 height 21
click at [804, 92] on Barcode "Main Barcode" at bounding box center [574, 101] width 750 height 25
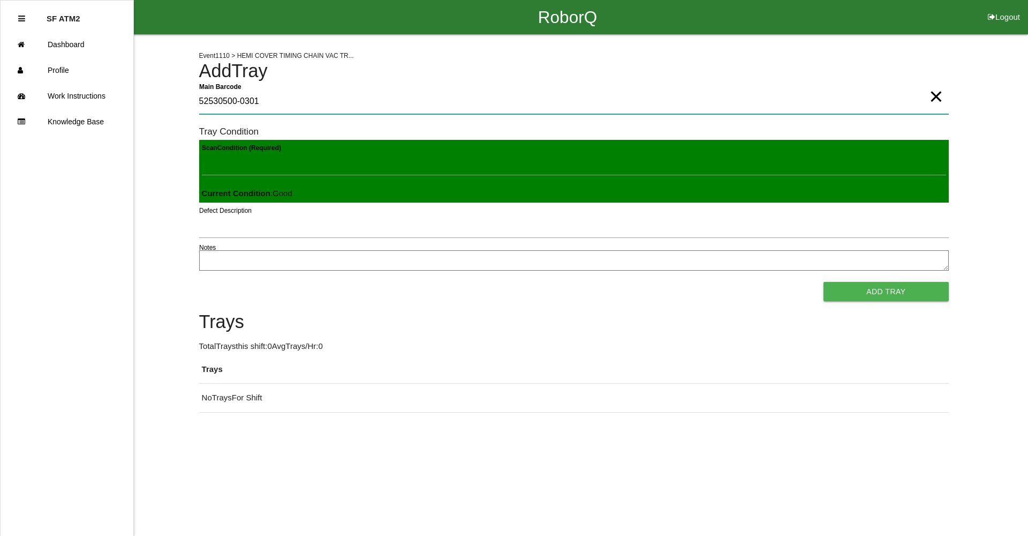
type Barcode "52530500-0301"
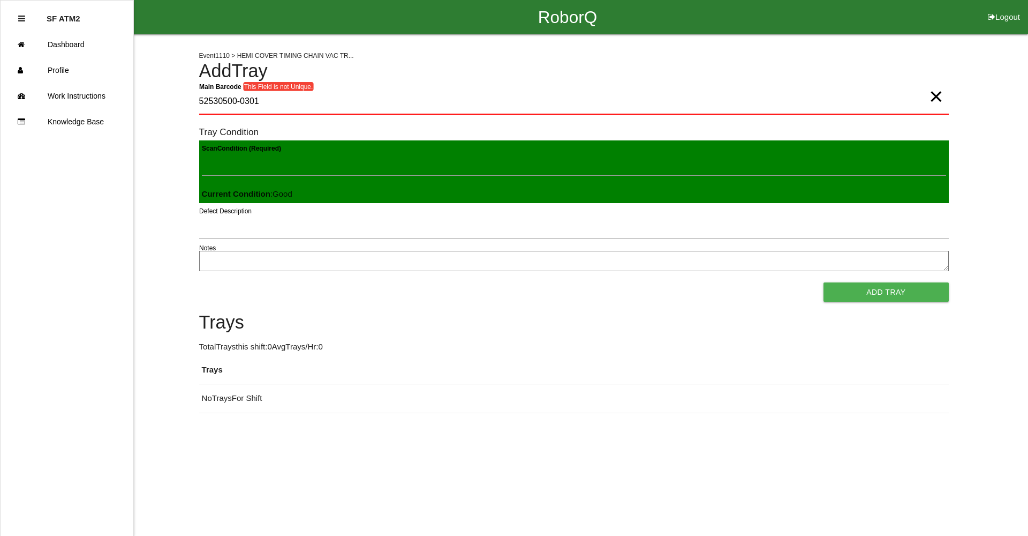
click at [943, 96] on span "×" at bounding box center [936, 85] width 14 height 21
click at [883, 91] on Barcode "Main Barcode" at bounding box center [574, 101] width 750 height 25
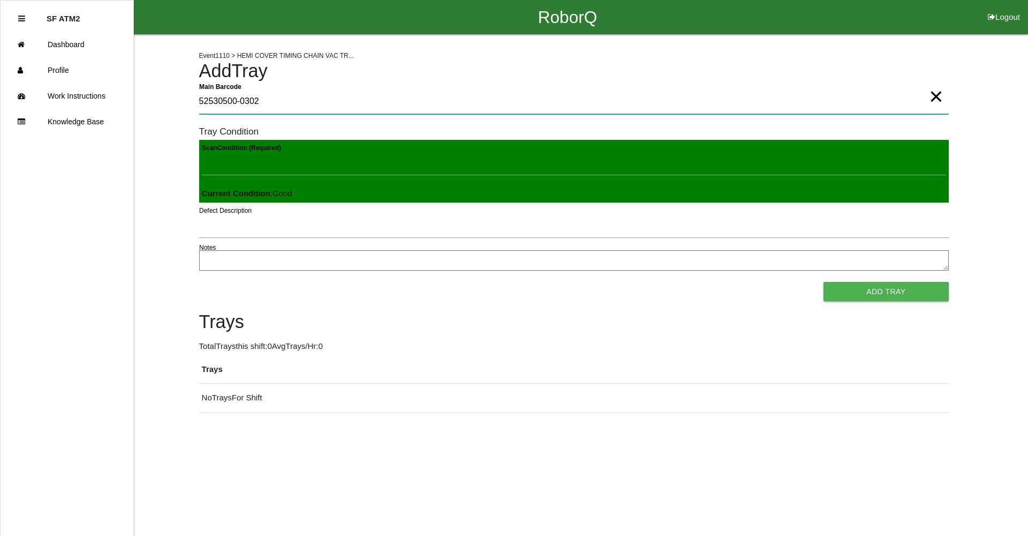
type Barcode "52530500-0302"
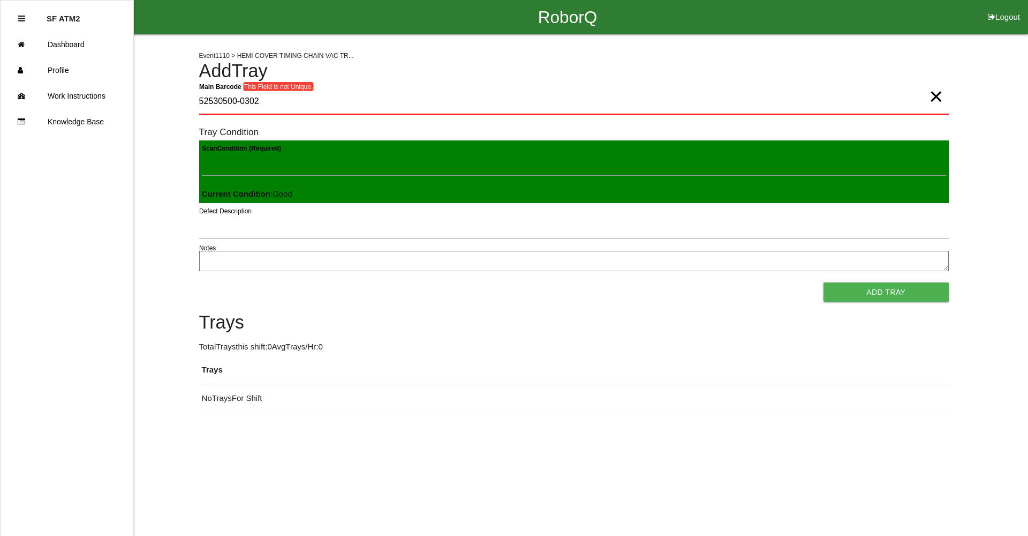
click at [930, 96] on span "×" at bounding box center [936, 85] width 14 height 21
click at [812, 74] on h4 "Add Tray" at bounding box center [574, 71] width 750 height 20
click at [316, 96] on Barcode "Main Barcode" at bounding box center [574, 101] width 750 height 25
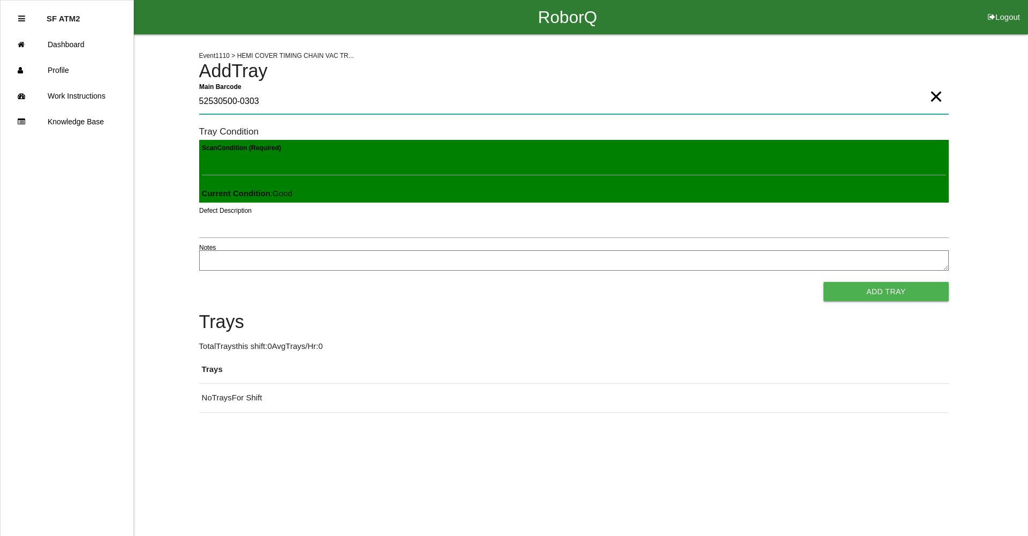
type Barcode "52530500-0303"
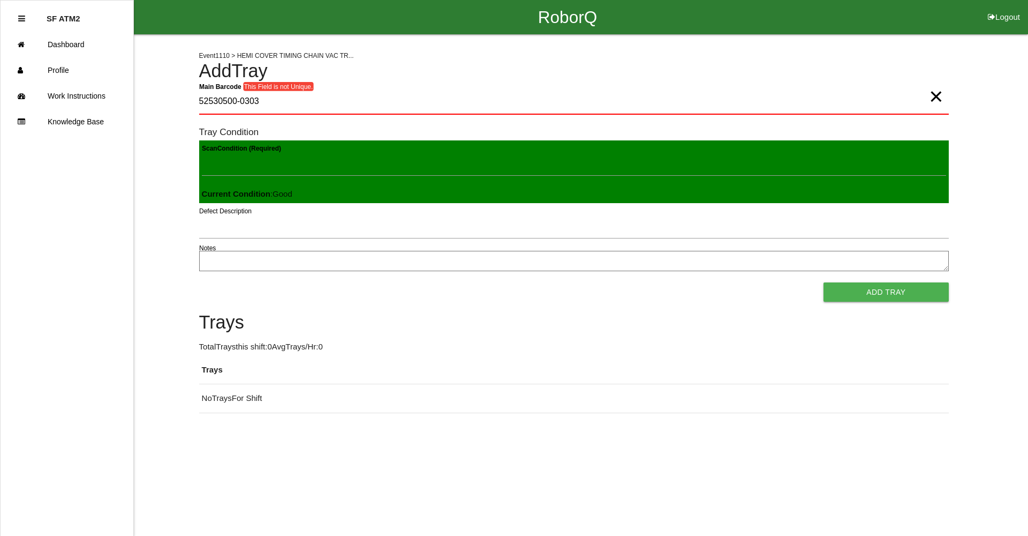
click at [932, 96] on span "×" at bounding box center [936, 85] width 14 height 21
click at [829, 87] on div "Event 1110 > HEMI COVER TIMING CHAIN VAC TR... Add Tray Main Barcode Tray Condi…" at bounding box center [574, 223] width 750 height 379
type Barcode "52530500-0305"
click at [935, 96] on span "×" at bounding box center [936, 85] width 14 height 21
click at [895, 101] on Barcode "Main Barcode" at bounding box center [574, 101] width 750 height 25
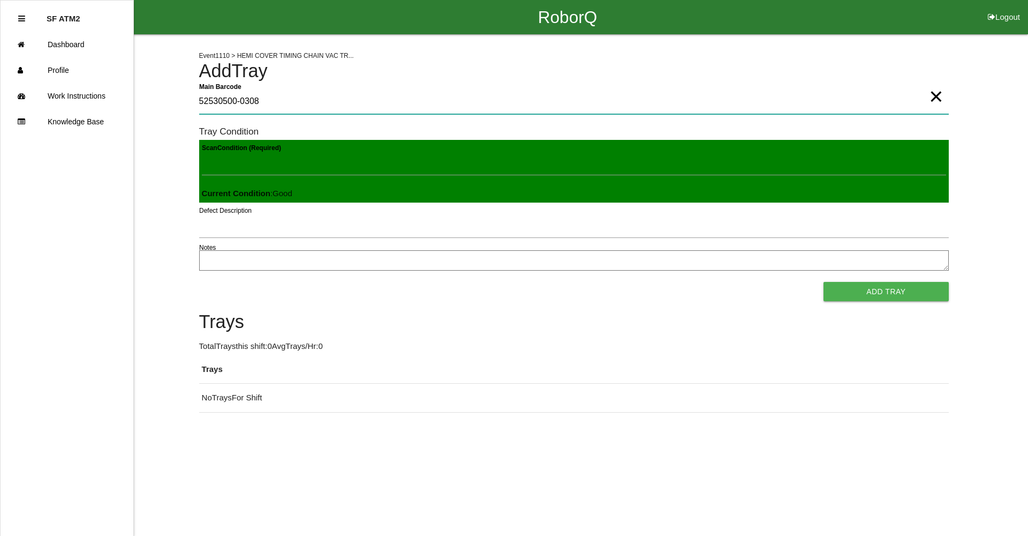
type Barcode "52530500-0308"
click at [933, 96] on span "×" at bounding box center [936, 85] width 14 height 21
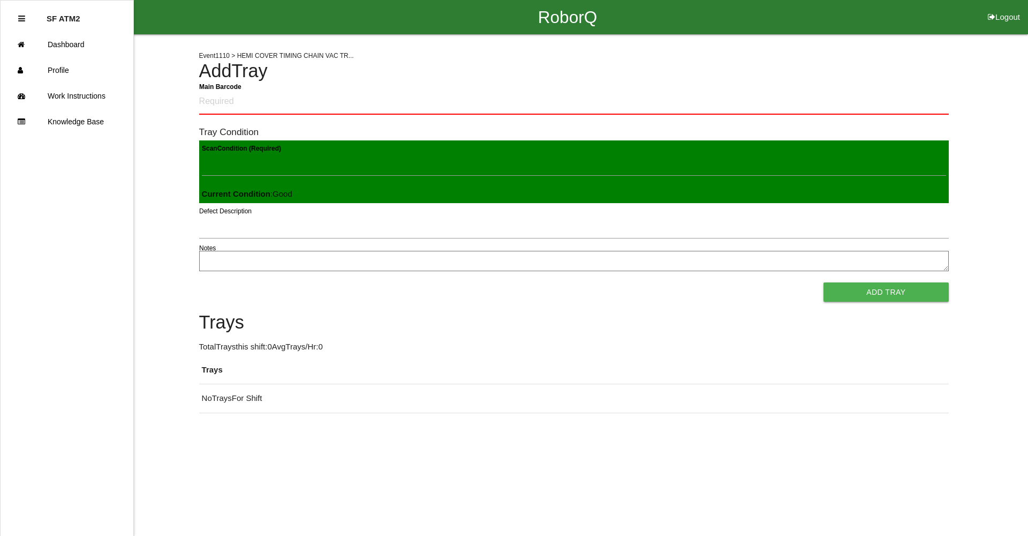
click at [641, 86] on div "Event 1110 > HEMI COVER TIMING CHAIN VAC TR... Add Tray Main Barcode Tray Condi…" at bounding box center [574, 223] width 750 height 379
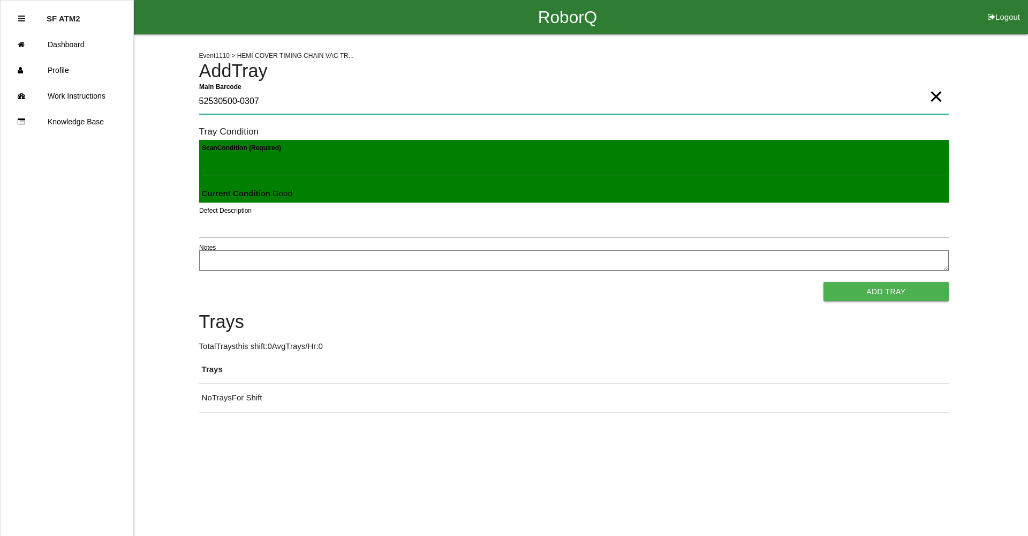
type Barcode "52530500-0307"
click at [938, 96] on span "×" at bounding box center [936, 85] width 14 height 21
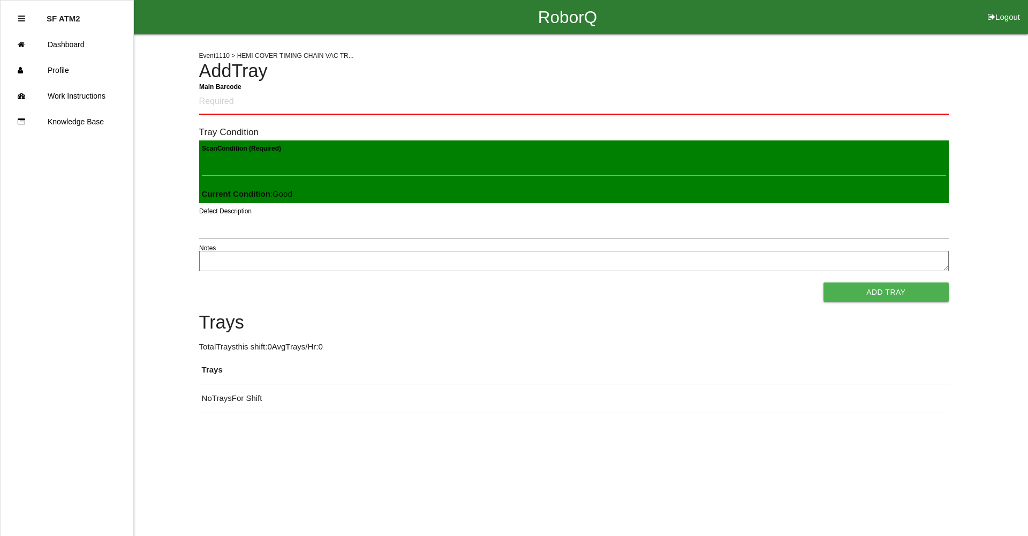
click at [873, 99] on Barcode "Main Barcode" at bounding box center [574, 101] width 750 height 25
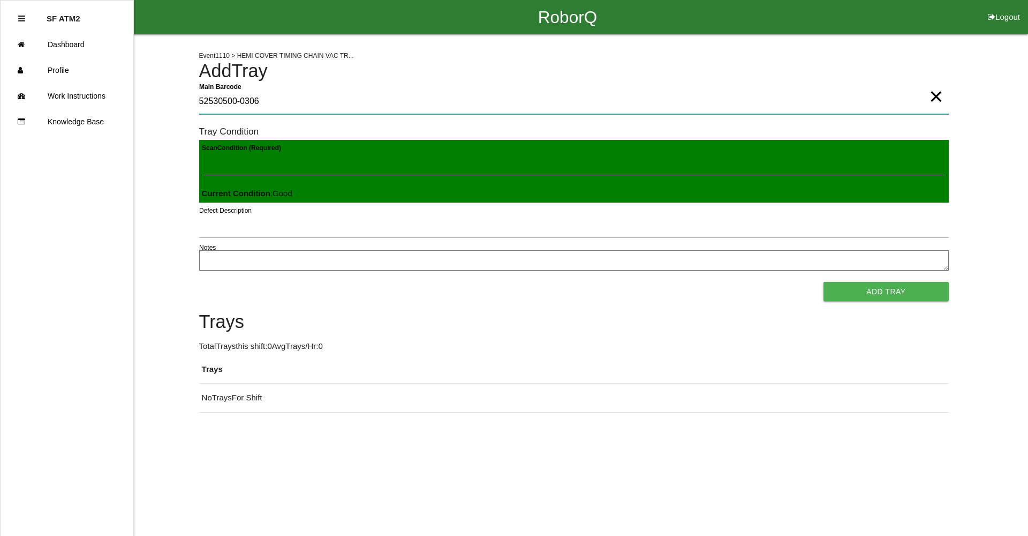
type Barcode "52530500-0306"
click at [934, 94] on span "×" at bounding box center [936, 85] width 14 height 21
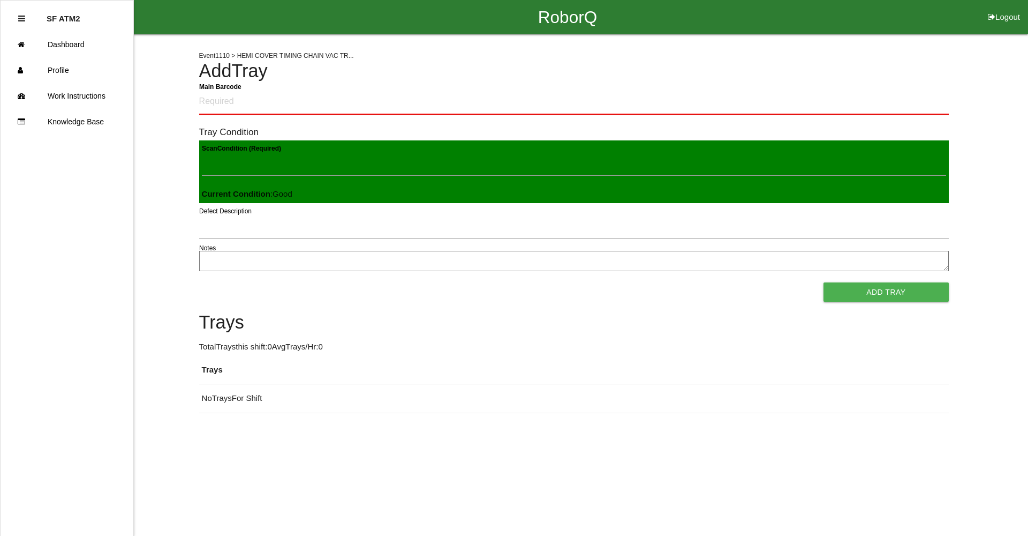
click at [831, 99] on Barcode "Main Barcode" at bounding box center [574, 101] width 750 height 25
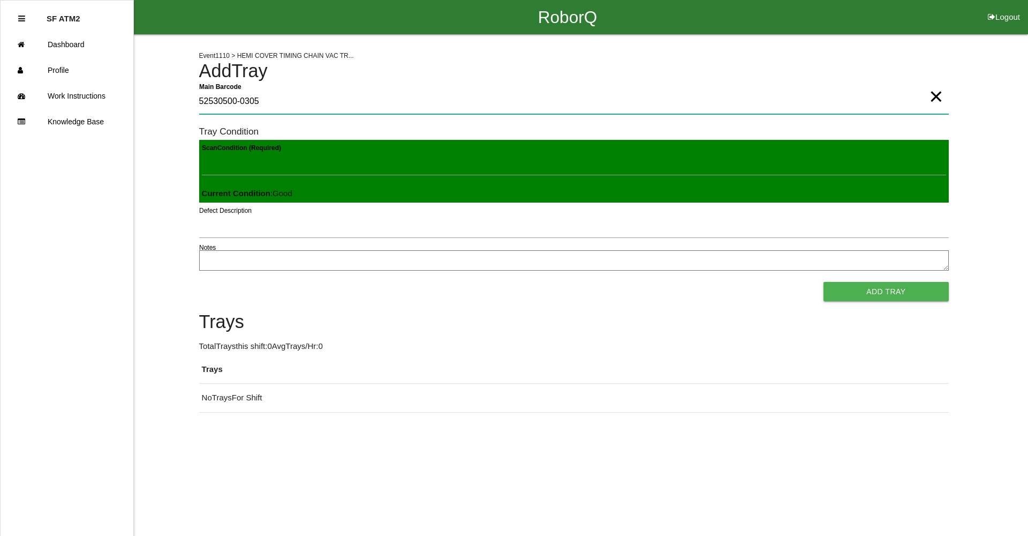
type Barcode "52530500-0305"
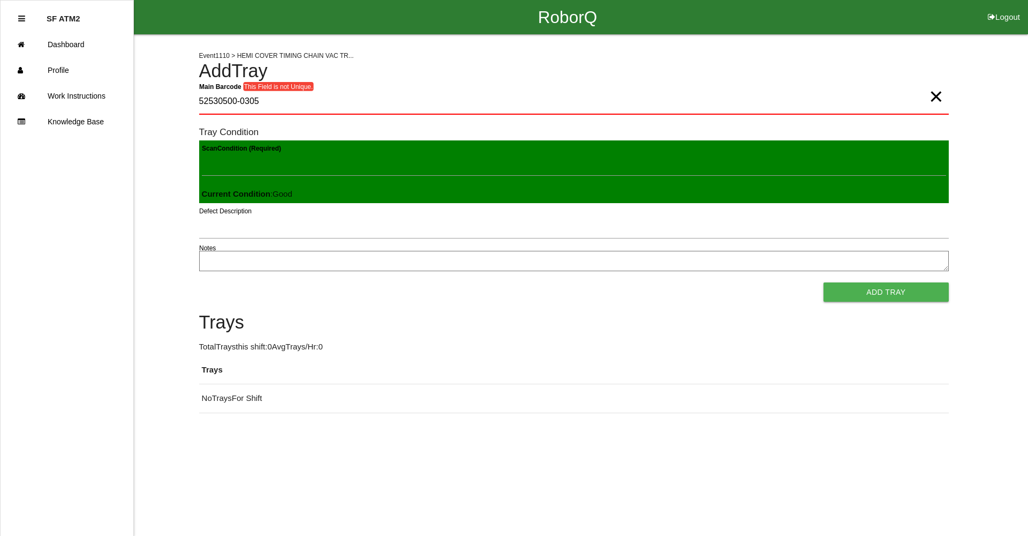
click at [929, 96] on span "×" at bounding box center [936, 85] width 14 height 21
click at [853, 97] on Barcode "Main Barcode" at bounding box center [574, 101] width 750 height 25
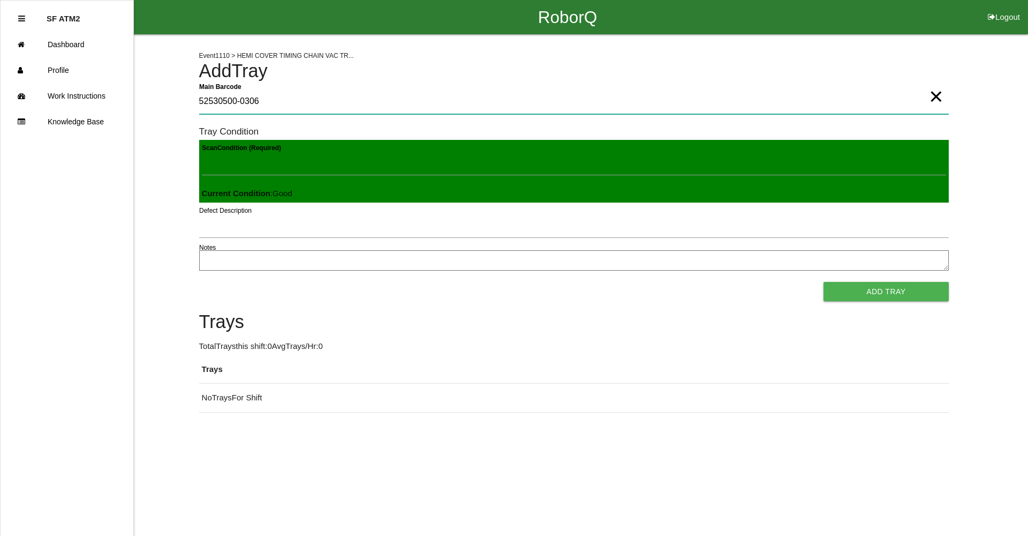
type Barcode "52530500-0306"
click at [897, 292] on button "Add Tray" at bounding box center [886, 291] width 125 height 19
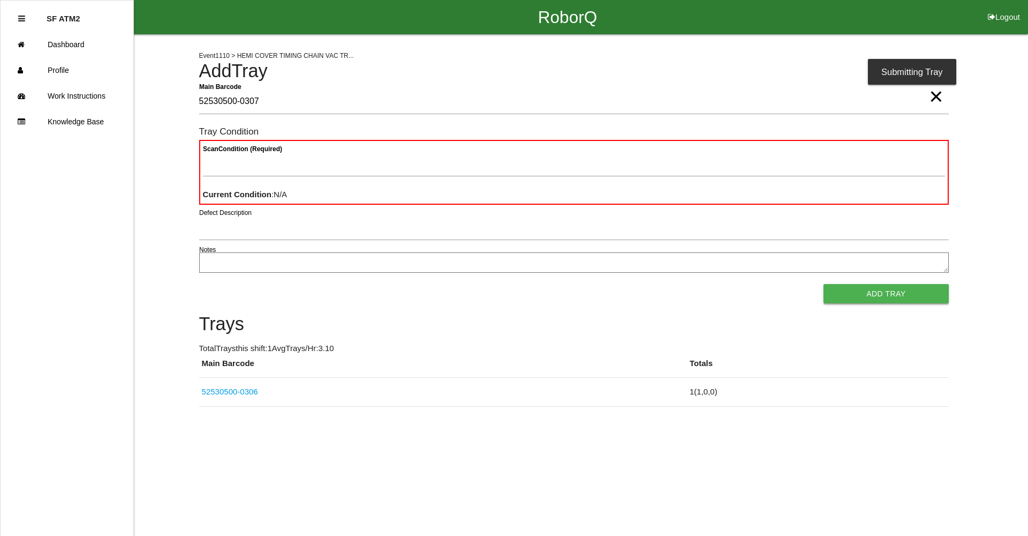
type Barcode "52530500-0307"
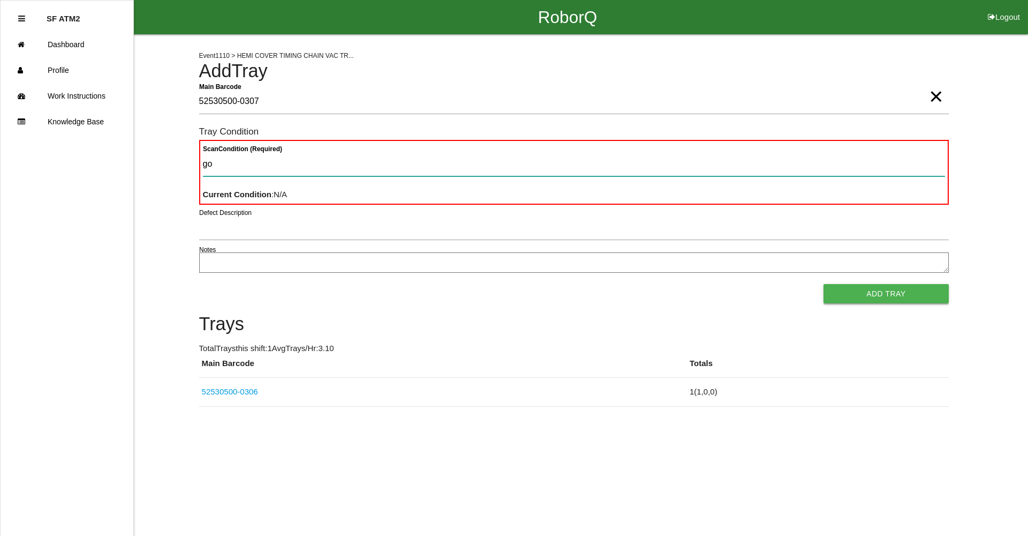
type Condition "goo"
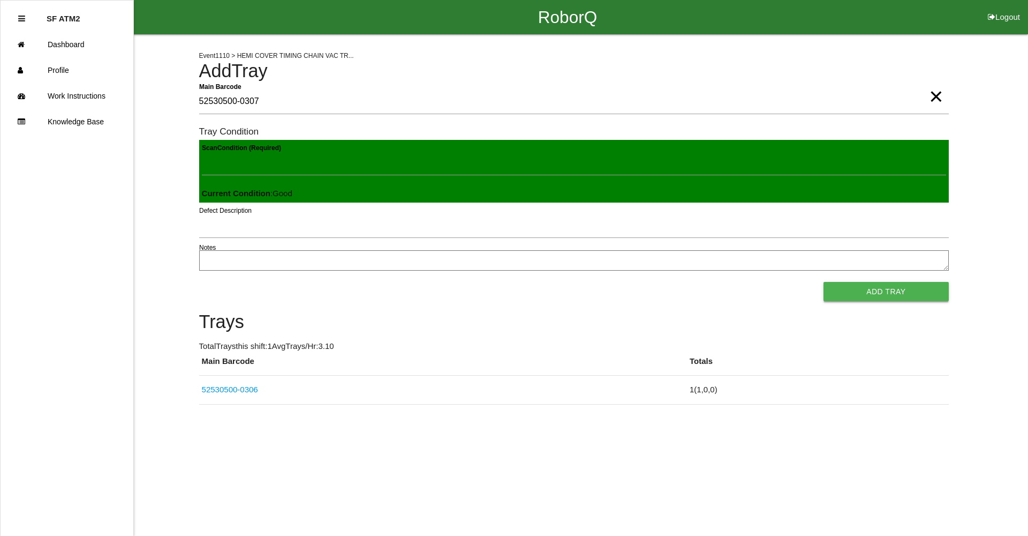
click at [824, 282] on button "Add Tray" at bounding box center [886, 291] width 125 height 19
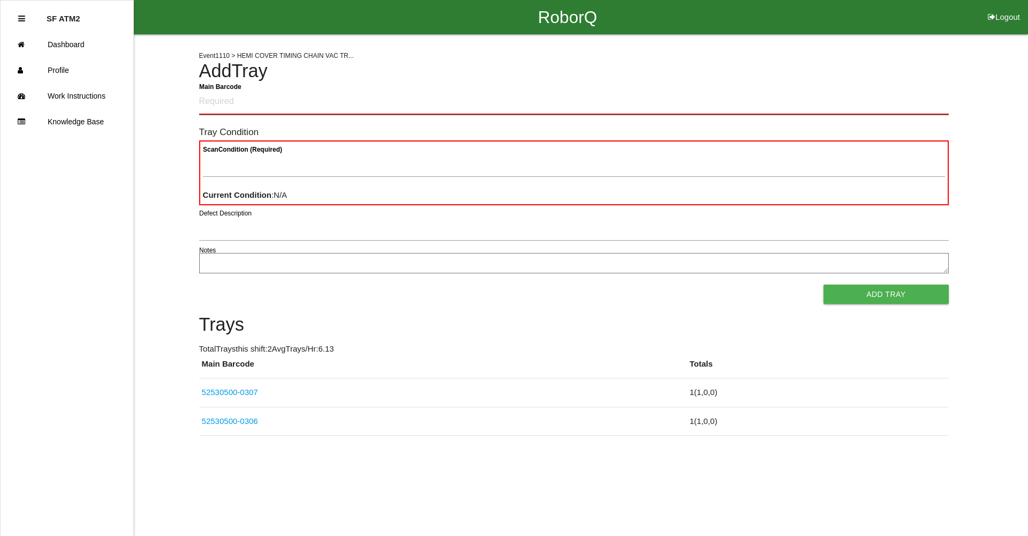
click at [243, 102] on Barcode "Main Barcode" at bounding box center [574, 101] width 750 height 25
type Barcode "52530500-0307"
click at [929, 89] on span "×" at bounding box center [936, 85] width 14 height 21
click at [897, 93] on Barcode "Main Barcode" at bounding box center [574, 101] width 750 height 25
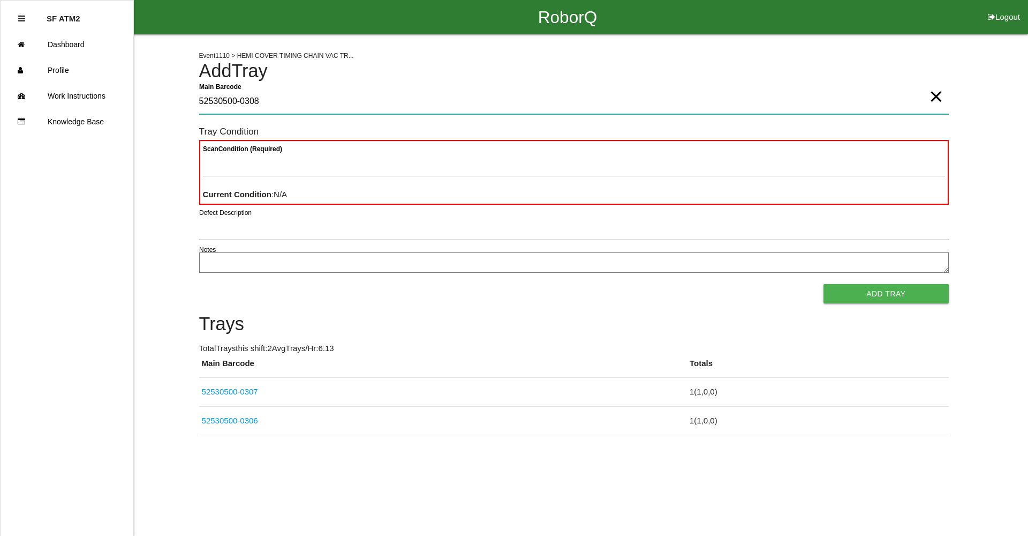
type Barcode "52530500-0308"
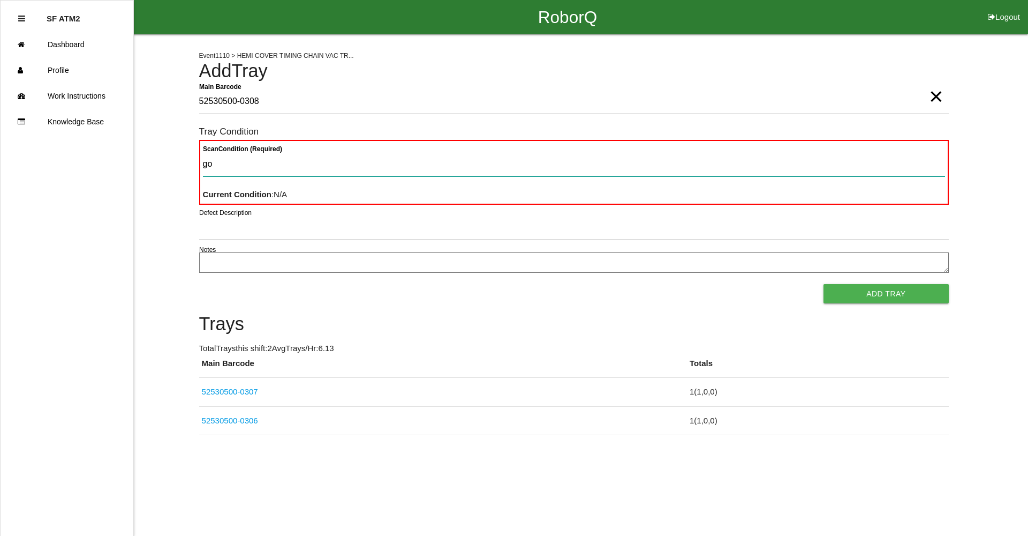
type Condition "goo"
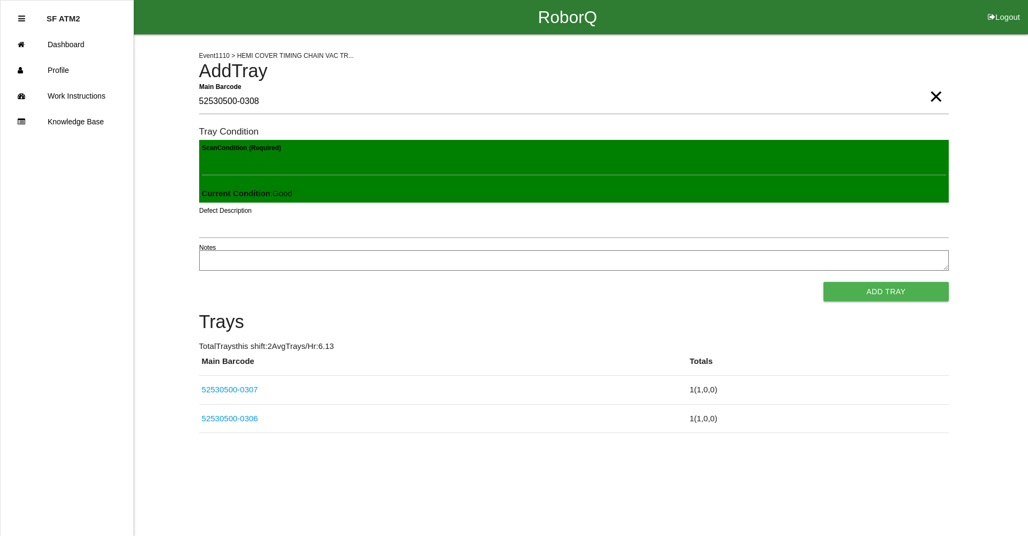
click at [824, 282] on button "Add Tray" at bounding box center [886, 291] width 125 height 19
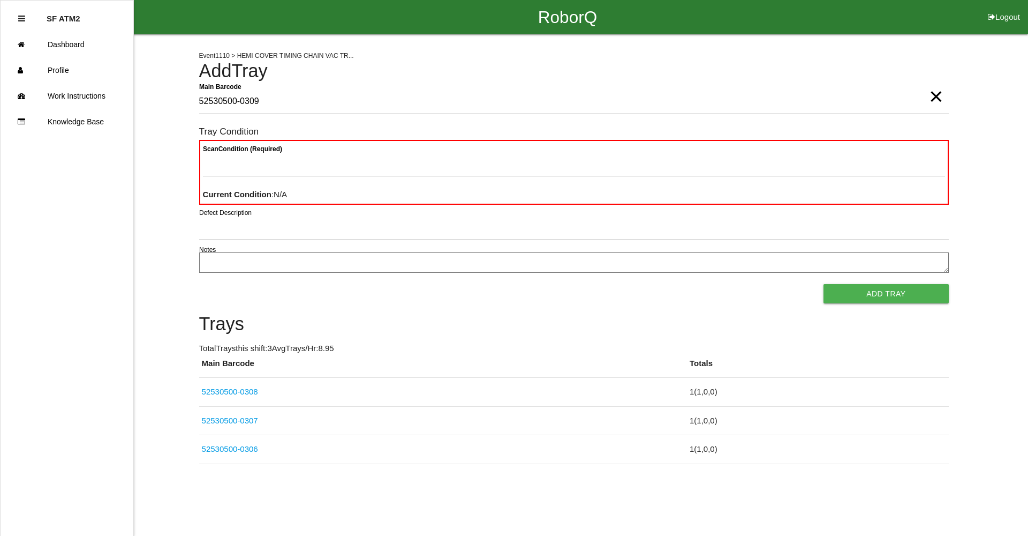
type Barcode "52530500-0309"
type Condition "goo"
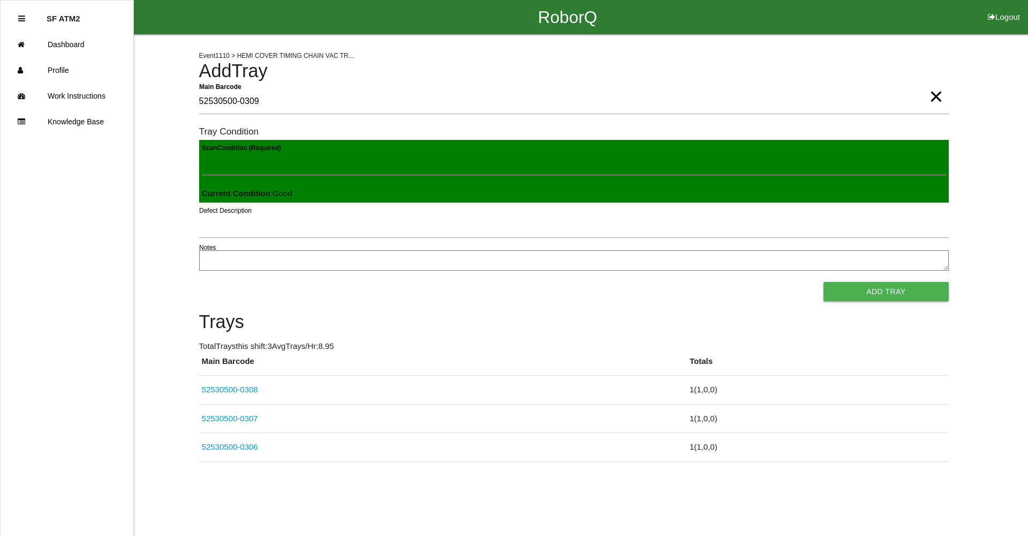
click at [824, 282] on button "Add Tray" at bounding box center [886, 291] width 125 height 19
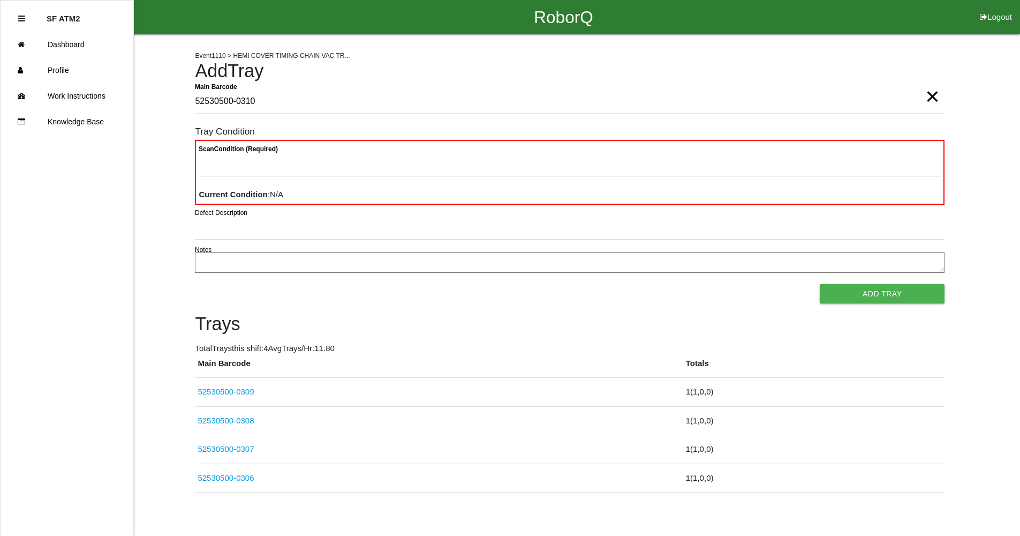
type Barcode "52530500-0310"
type Condition "goo"
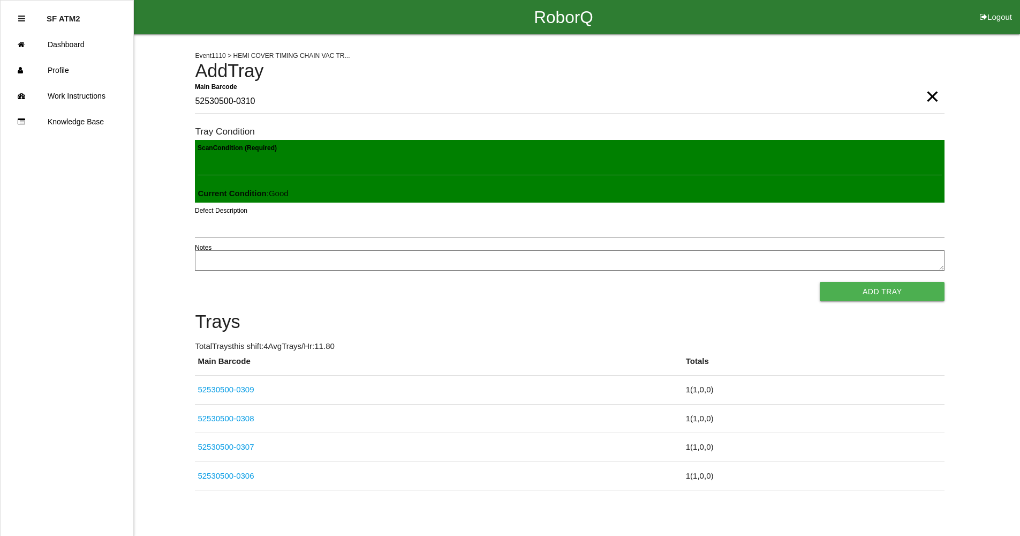
click at [820, 282] on button "Add Tray" at bounding box center [882, 291] width 125 height 19
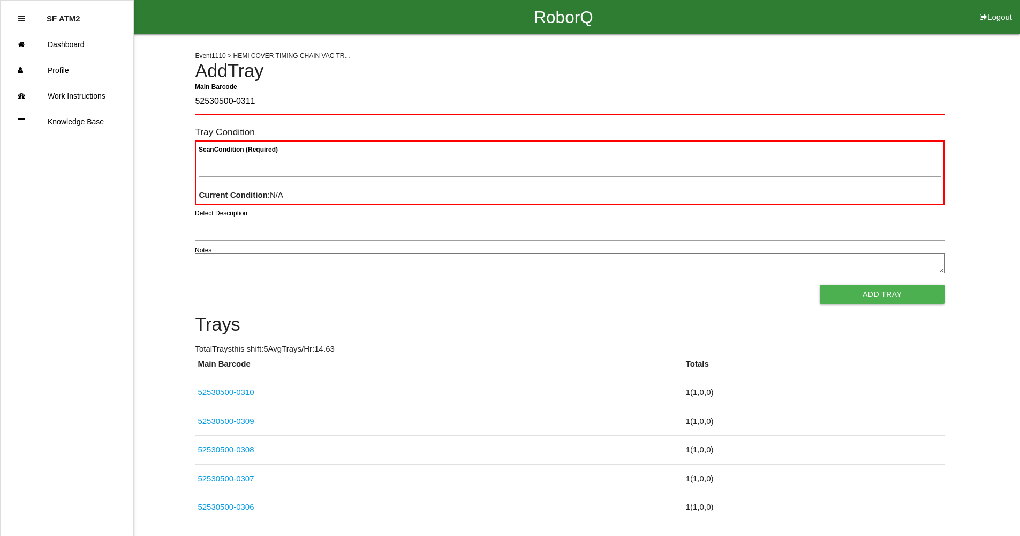
type Barcode "52530500-0311"
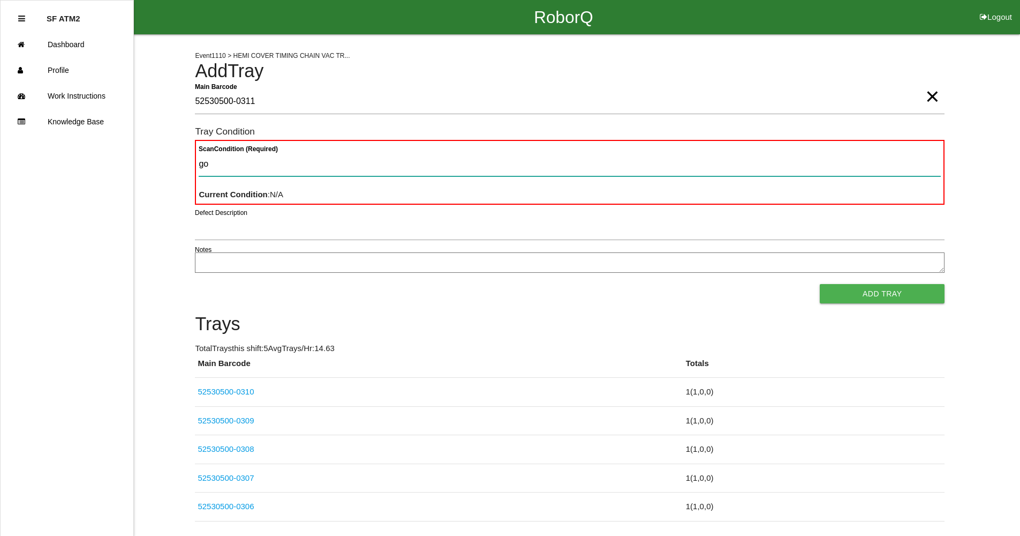
type Condition "goo"
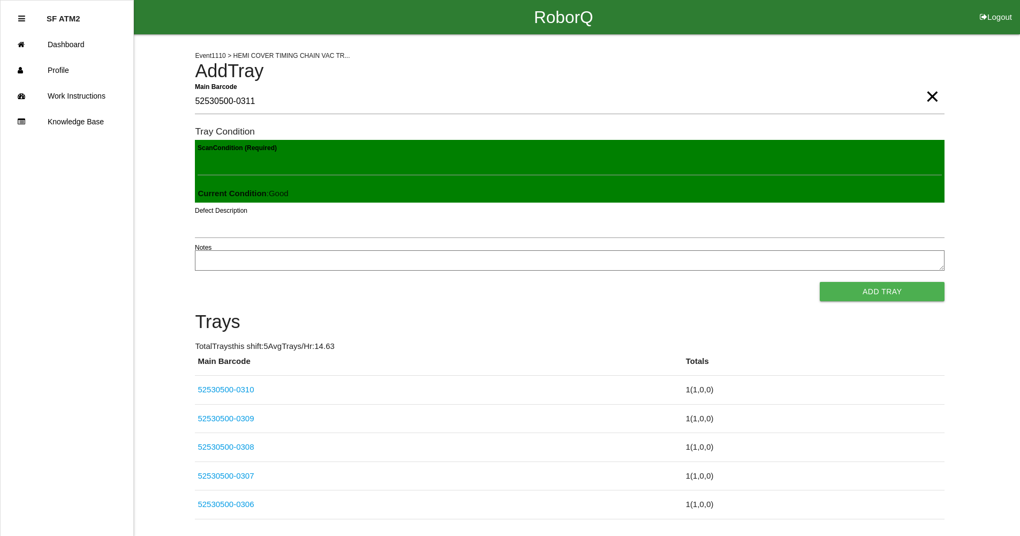
click at [820, 282] on button "Add Tray" at bounding box center [882, 291] width 125 height 19
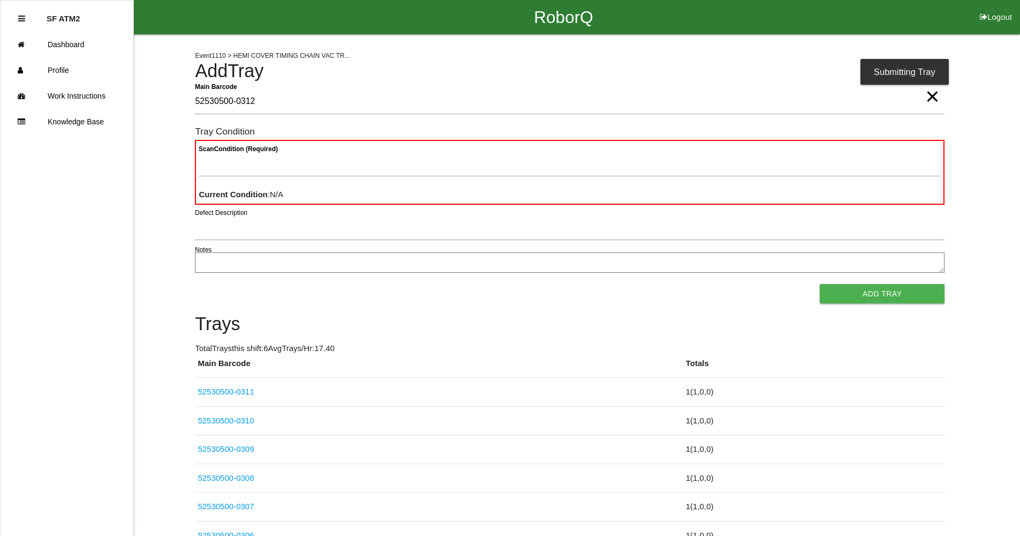
type Barcode "52530500-0312"
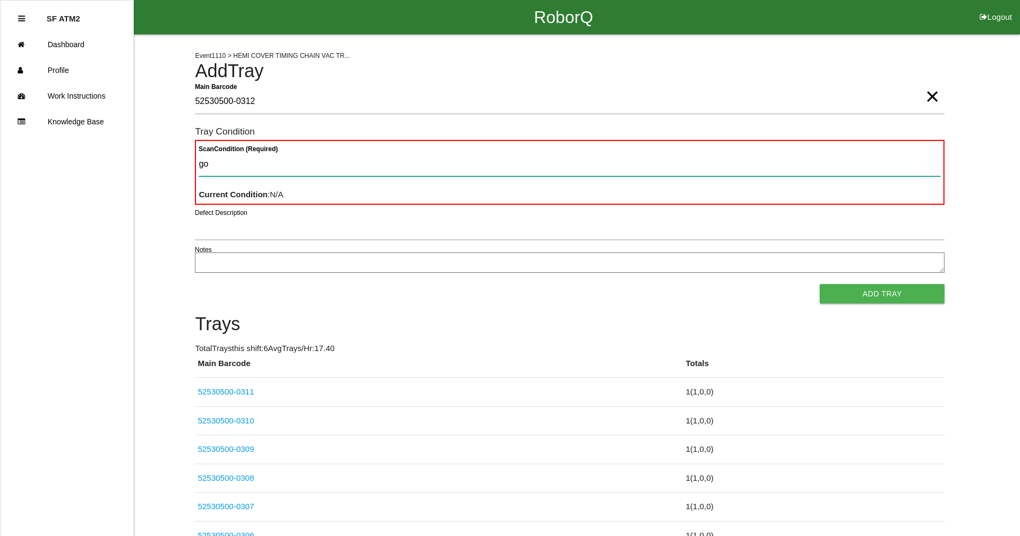
type Condition "goo"
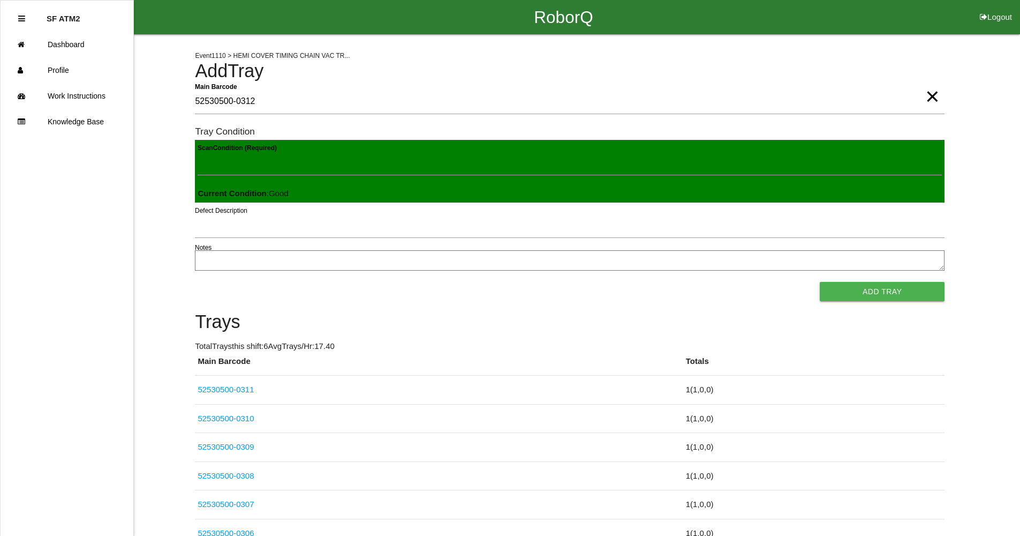
click at [820, 282] on button "Add Tray" at bounding box center [882, 291] width 125 height 19
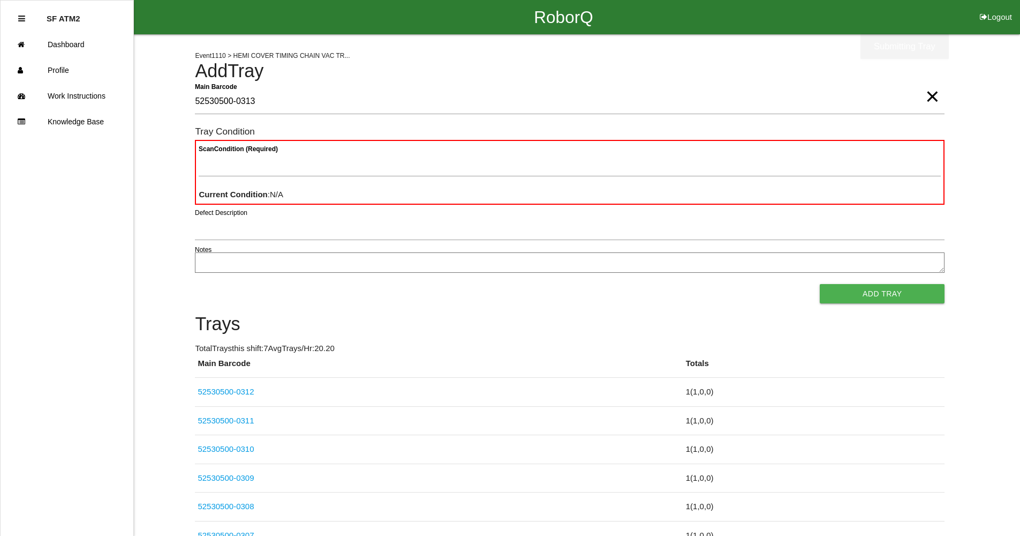
type Barcode "52530500-0313"
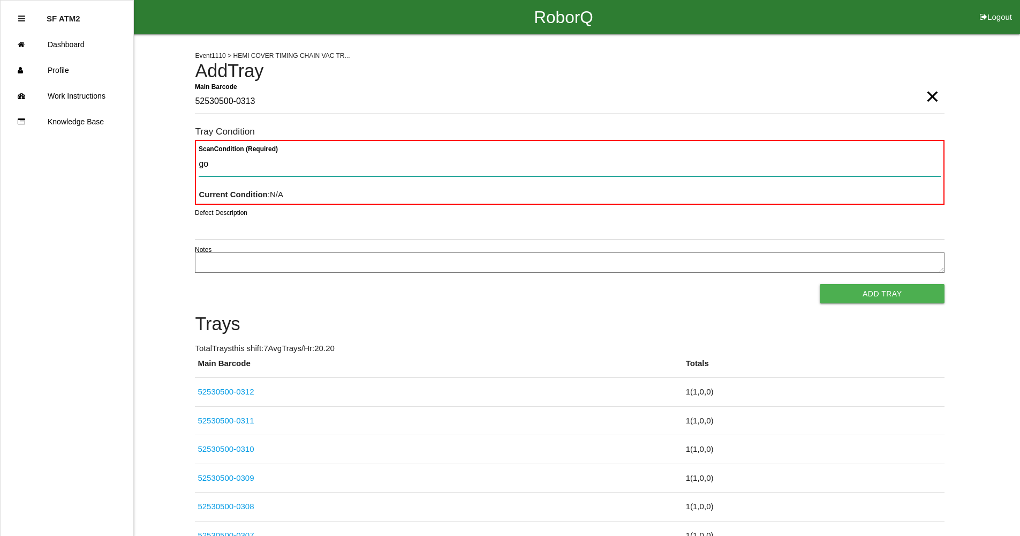
type Condition "goo"
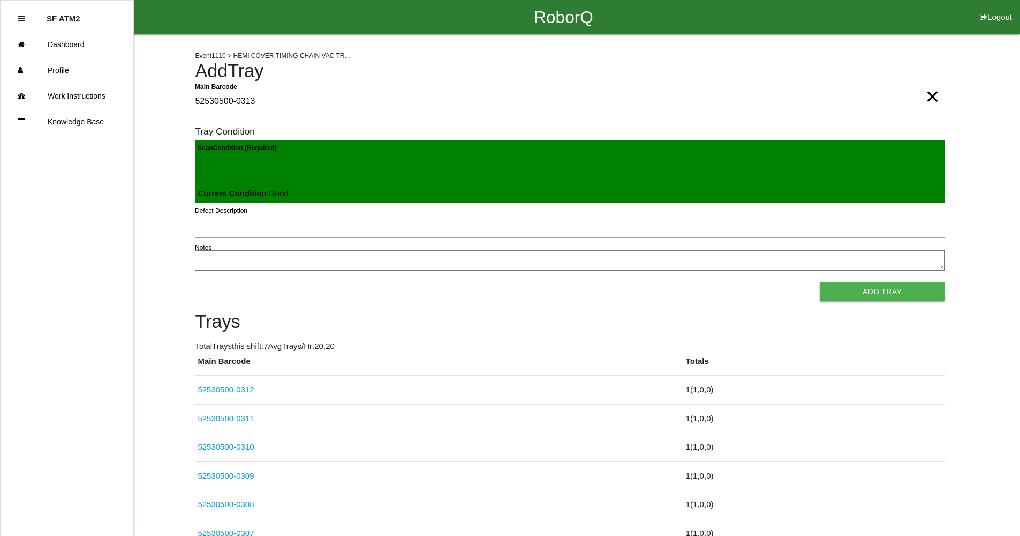
click at [820, 282] on button "Add Tray" at bounding box center [882, 291] width 125 height 19
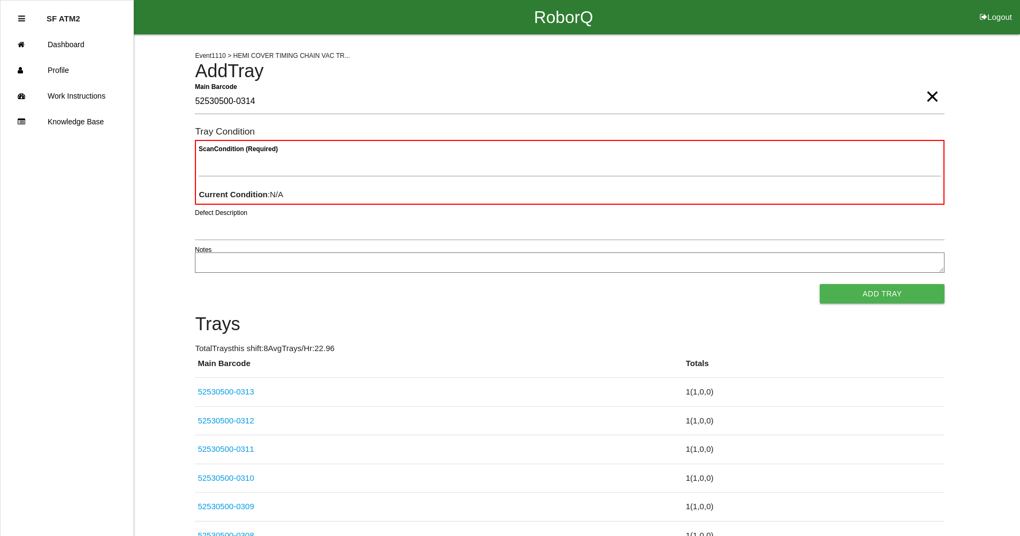
type Barcode "52530500-0314"
type Condition "goo"
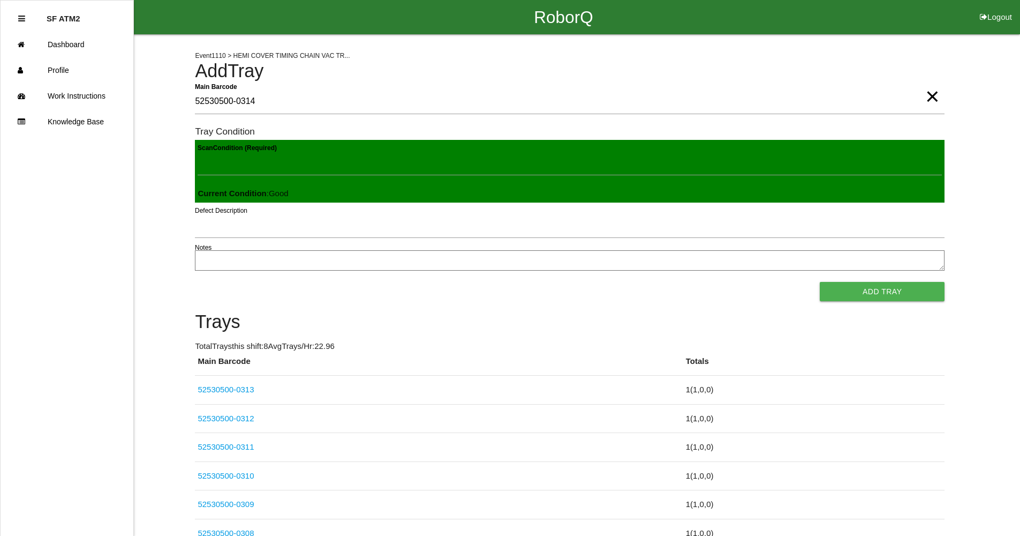
click at [820, 282] on button "Add Tray" at bounding box center [882, 291] width 125 height 19
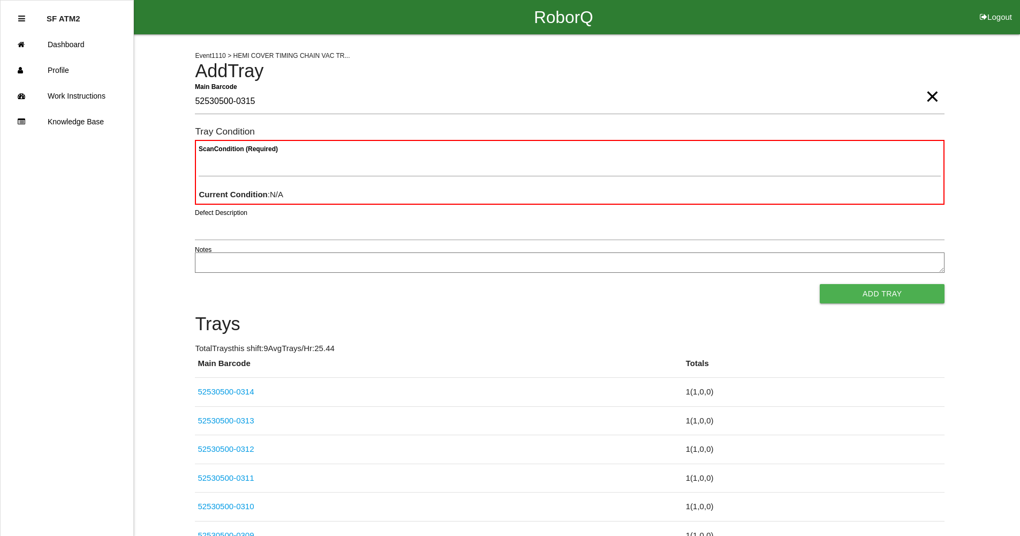
type Barcode "52530500-0315"
type Condition "goo"
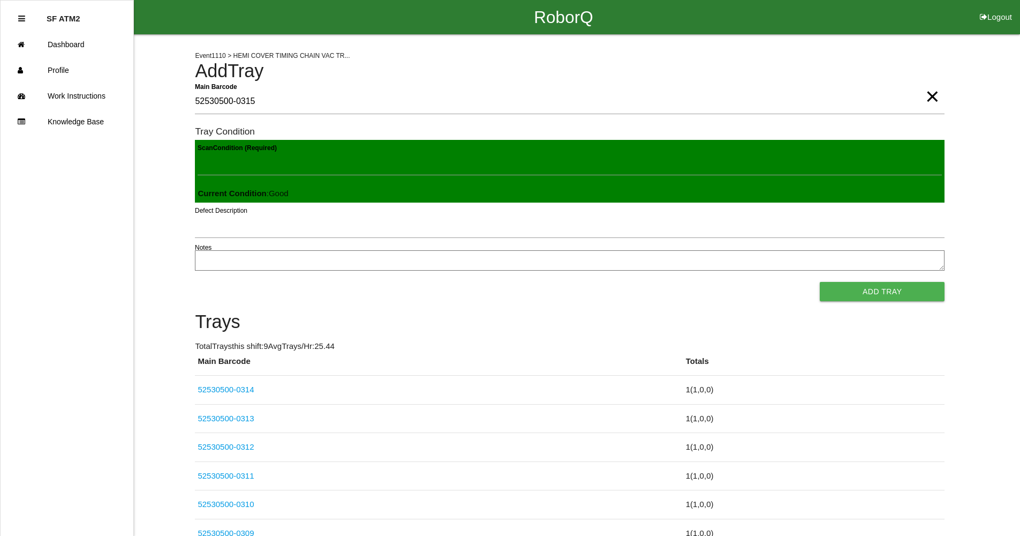
click at [820, 282] on button "Add Tray" at bounding box center [882, 291] width 125 height 19
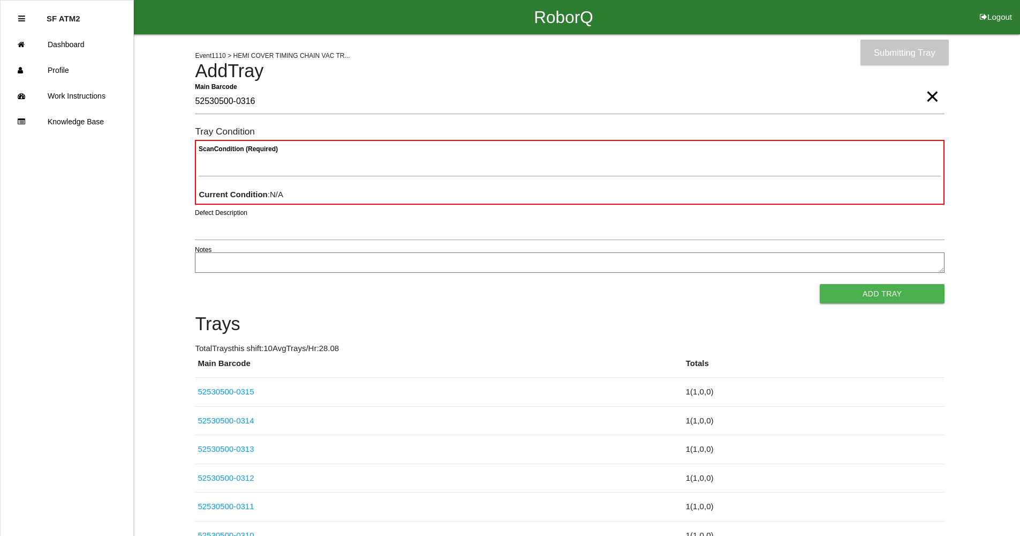
type Barcode "52530500-0316"
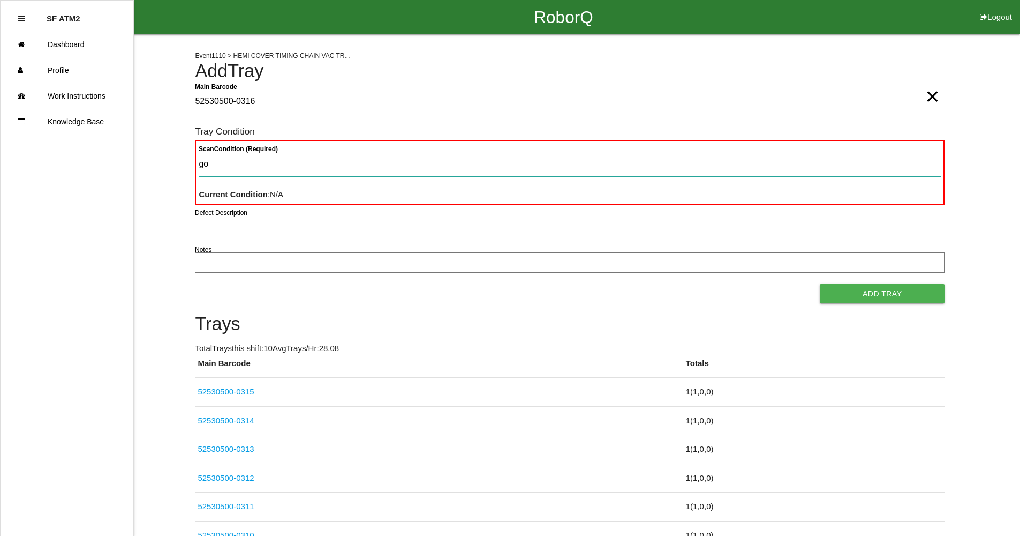
type Condition "goo"
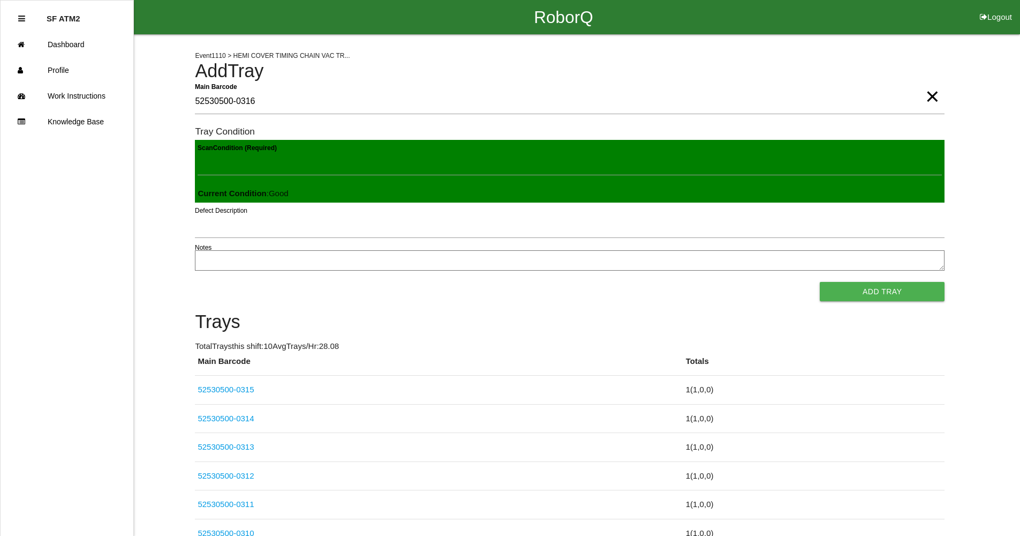
click at [820, 282] on button "Add Tray" at bounding box center [882, 291] width 125 height 19
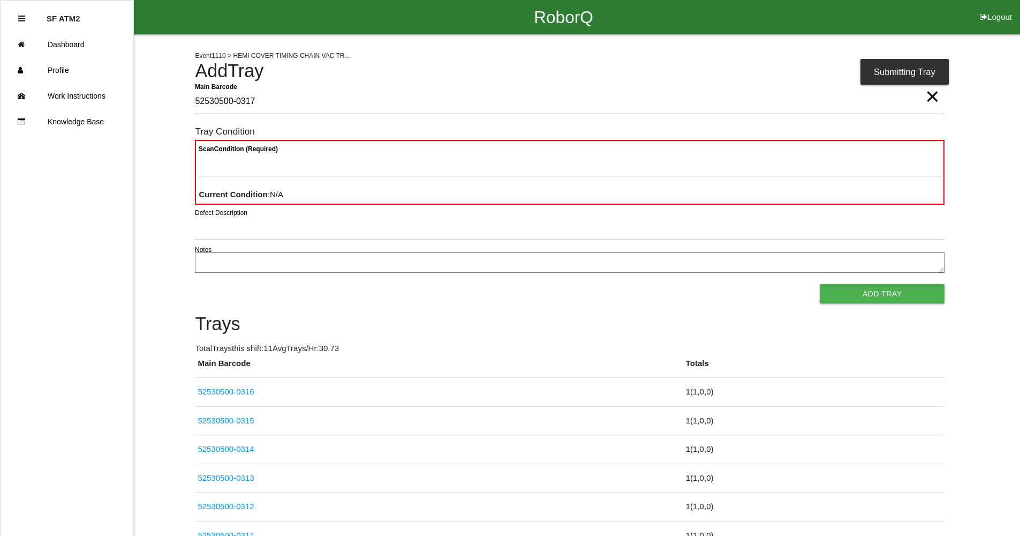
type Barcode "52530500-0317"
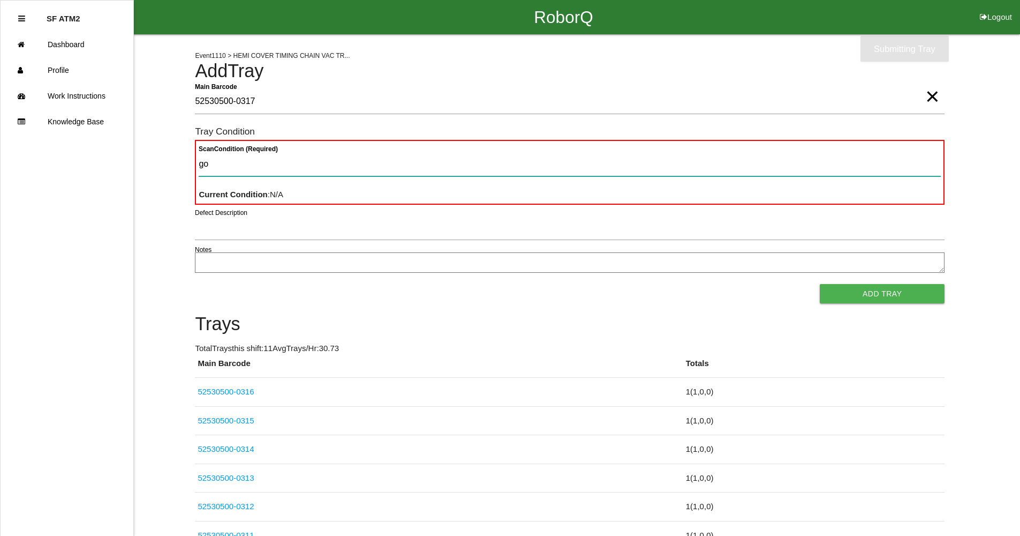
type Condition "goo"
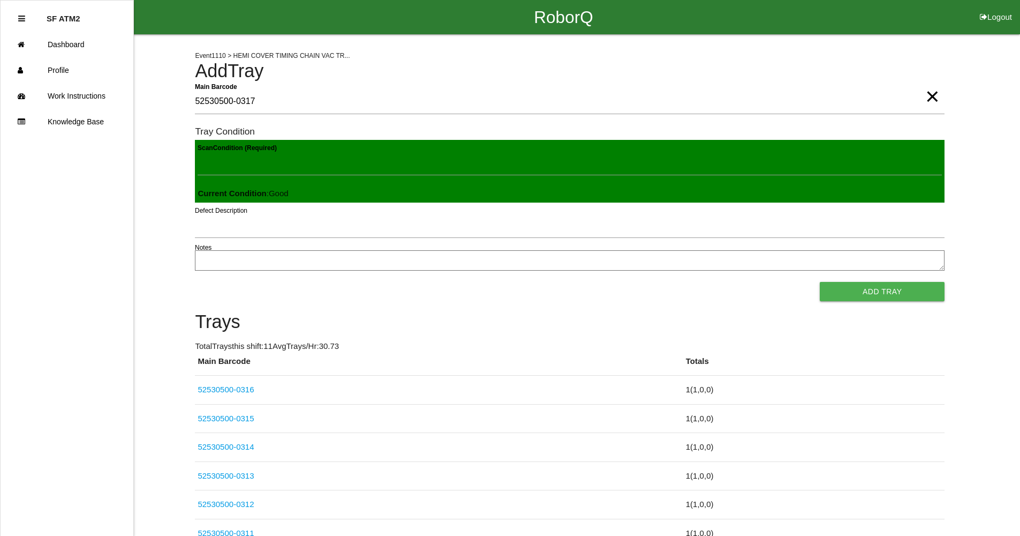
click at [820, 282] on button "Add Tray" at bounding box center [882, 291] width 125 height 19
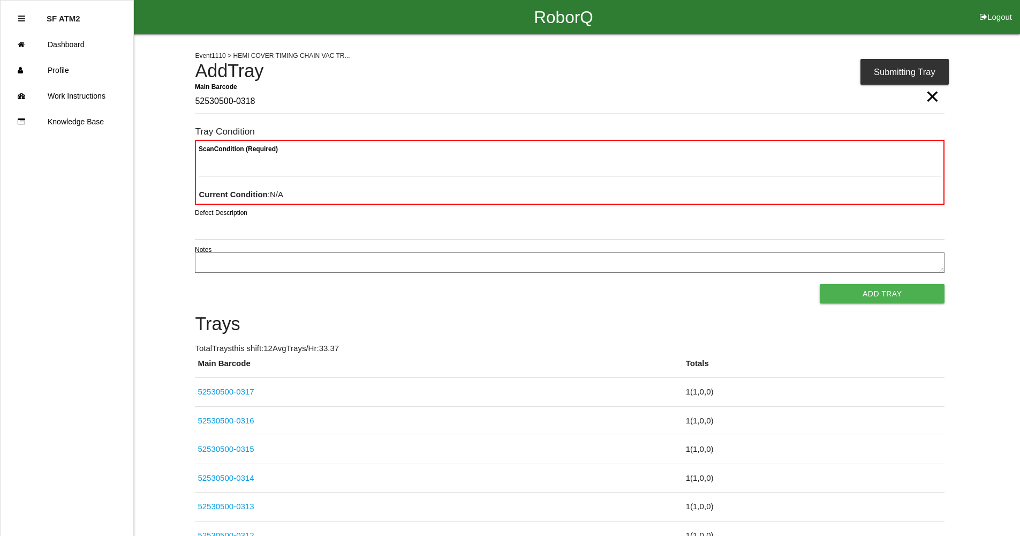
type Barcode "52530500-0318"
type Condition "goo"
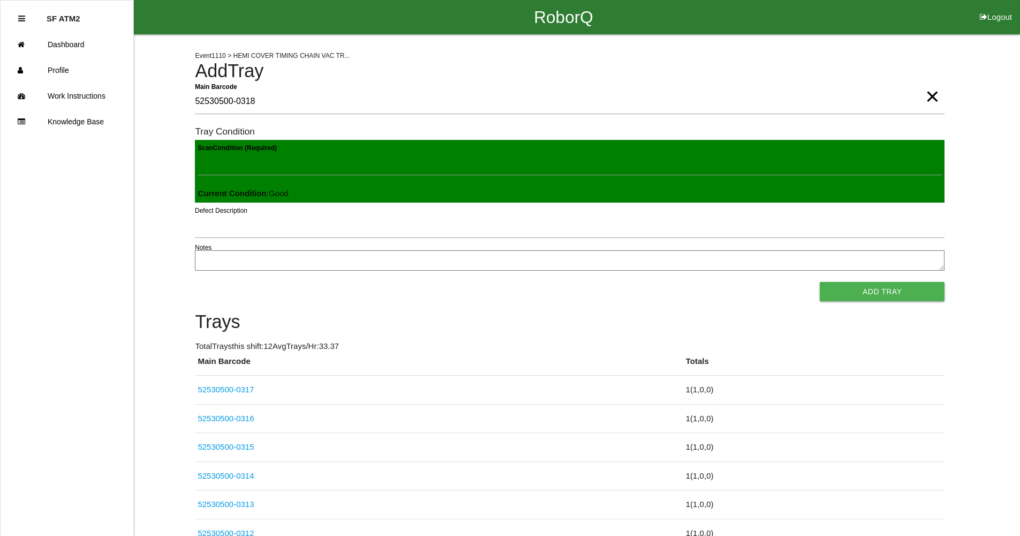
click at [820, 282] on button "Add Tray" at bounding box center [882, 291] width 125 height 19
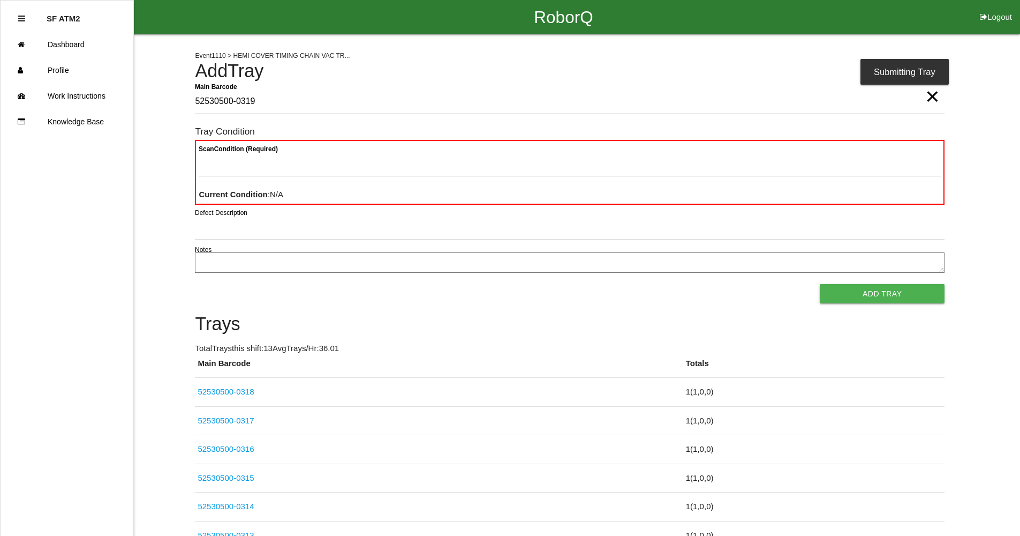
type Barcode "52530500-0319"
type Condition "goo"
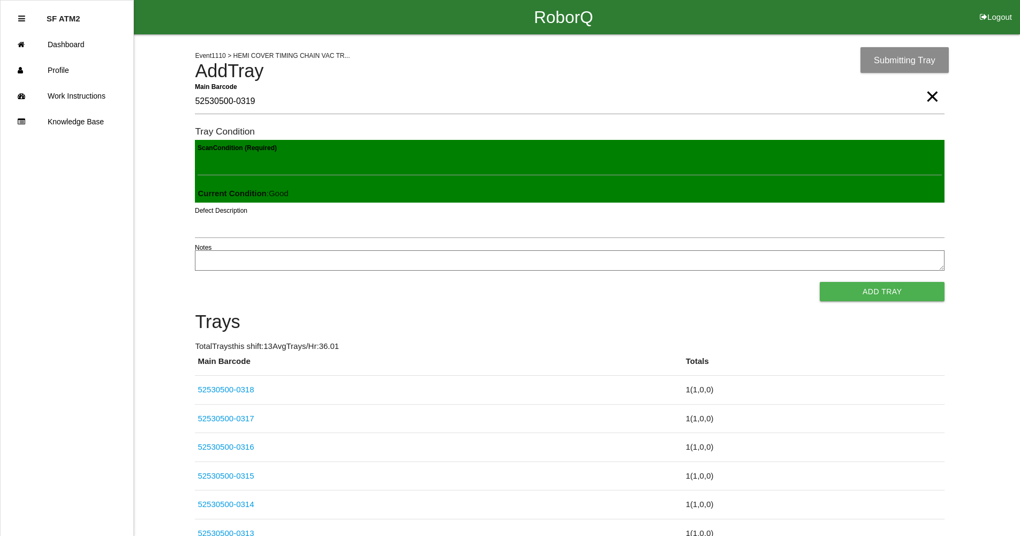
click at [820, 282] on button "Add Tray" at bounding box center [882, 291] width 125 height 19
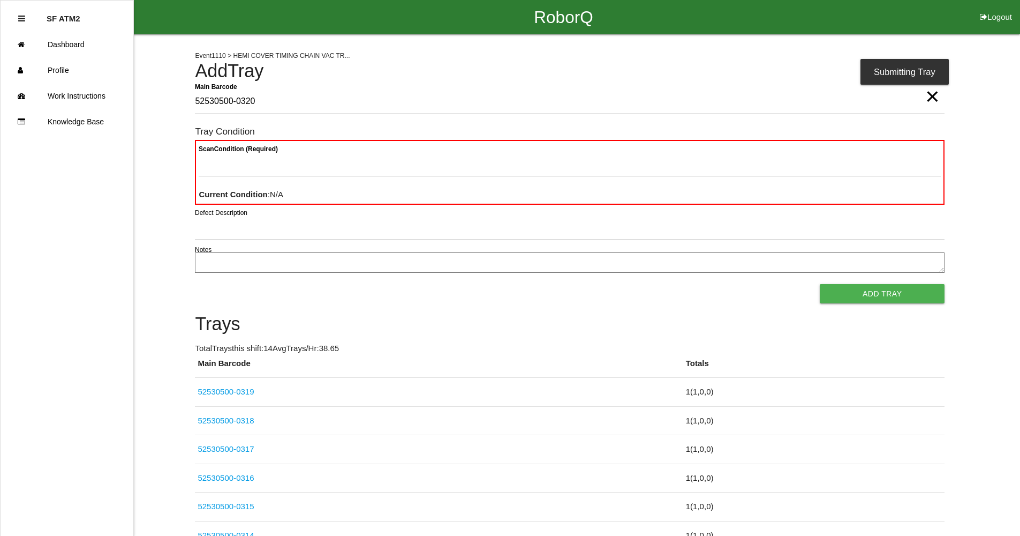
type Barcode "52530500-0320"
type Condition "goo"
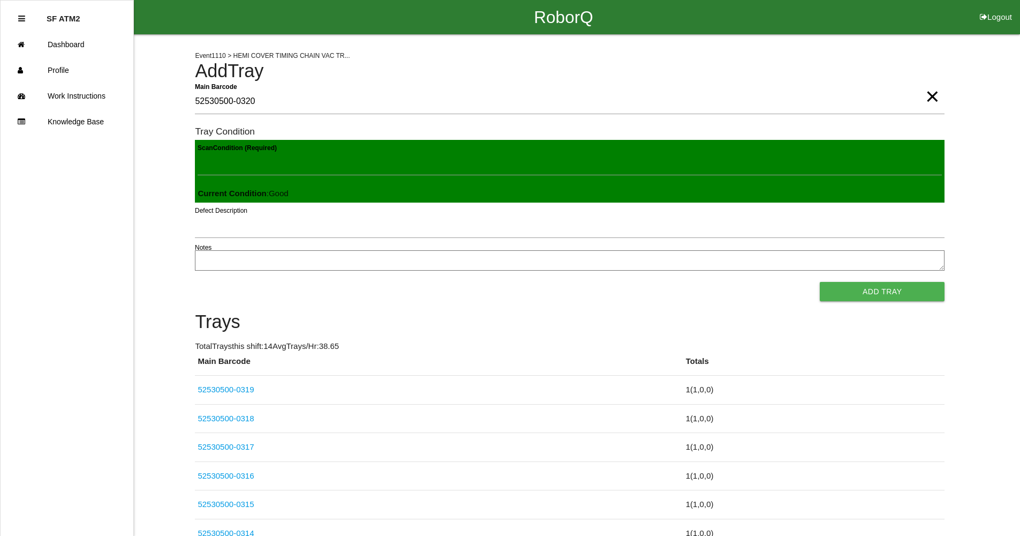
click at [820, 282] on button "Add Tray" at bounding box center [882, 291] width 125 height 19
